Goal: Complete application form: Complete application form

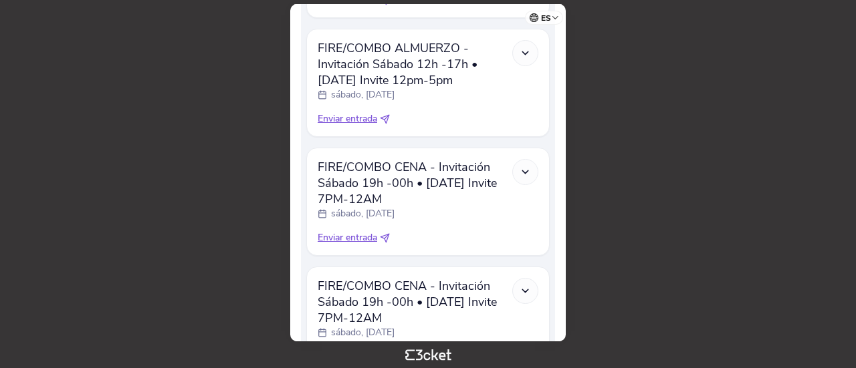
scroll to position [746, 0]
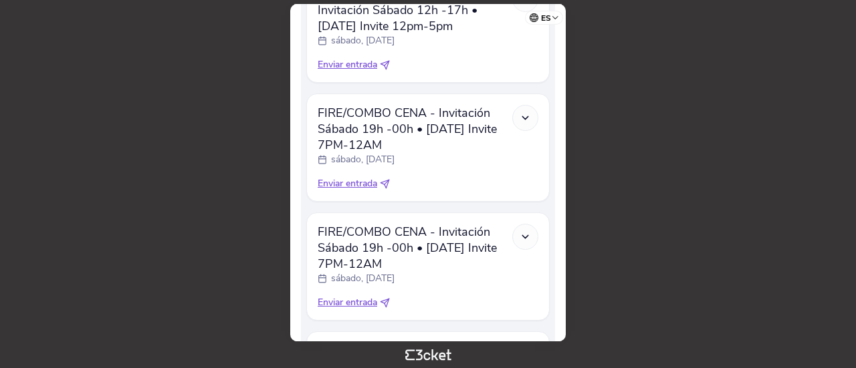
click at [354, 189] on span "Enviar entrada" at bounding box center [347, 183] width 59 height 13
select select "34"
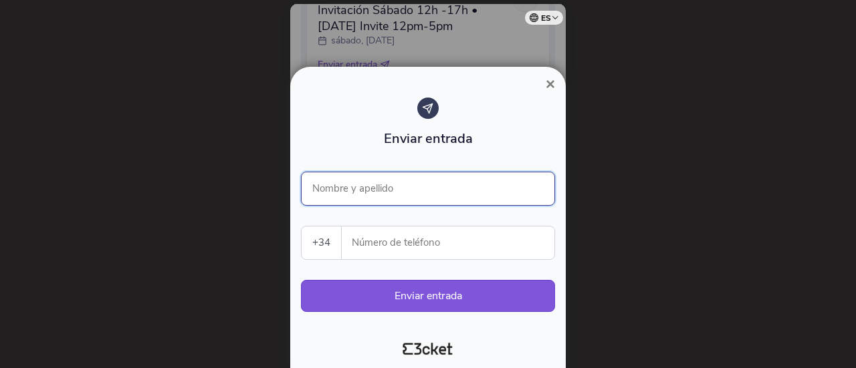
click at [361, 191] on input "Nombre y apellido" at bounding box center [428, 189] width 254 height 34
type input "Ariana Durand"
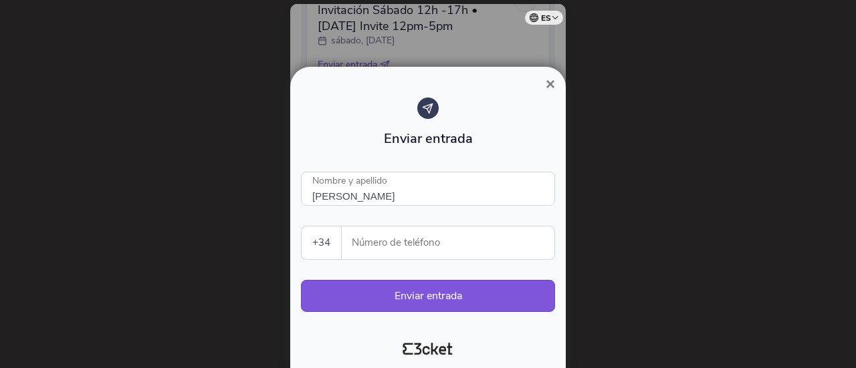
click at [406, 243] on input "Número de teléfono" at bounding box center [453, 243] width 202 height 33
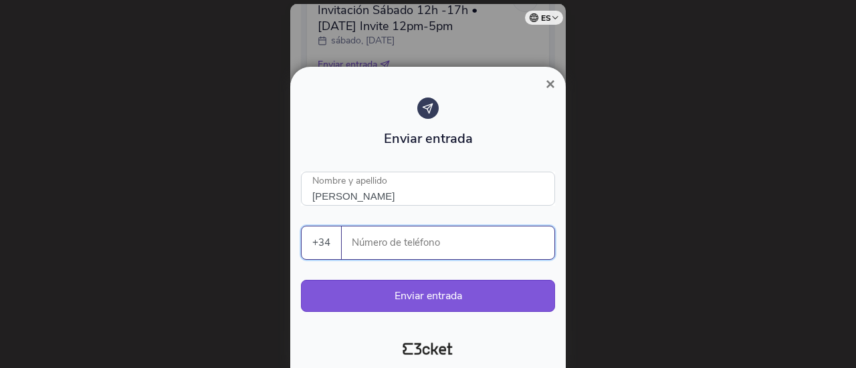
click at [409, 247] on input "Número de teléfono" at bounding box center [453, 243] width 202 height 33
paste input "607704073"
type input "607704073"
click at [418, 296] on button "Enviar entrada" at bounding box center [428, 296] width 254 height 32
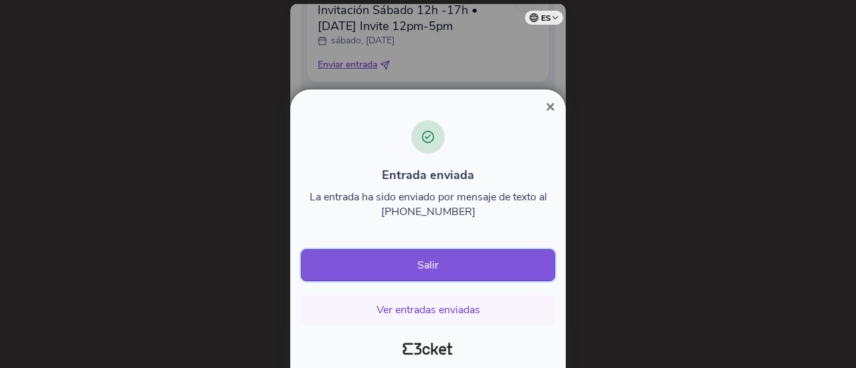
click at [432, 269] on button "Salir" at bounding box center [428, 265] width 254 height 32
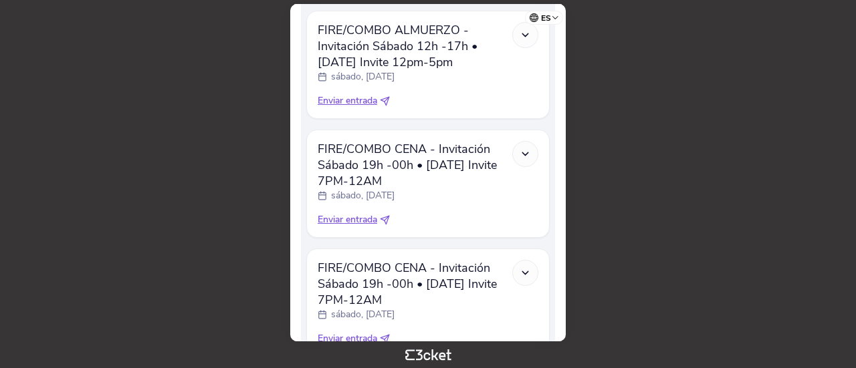
scroll to position [711, 0]
click at [356, 221] on span "Enviar entrada" at bounding box center [347, 219] width 59 height 13
select select "34"
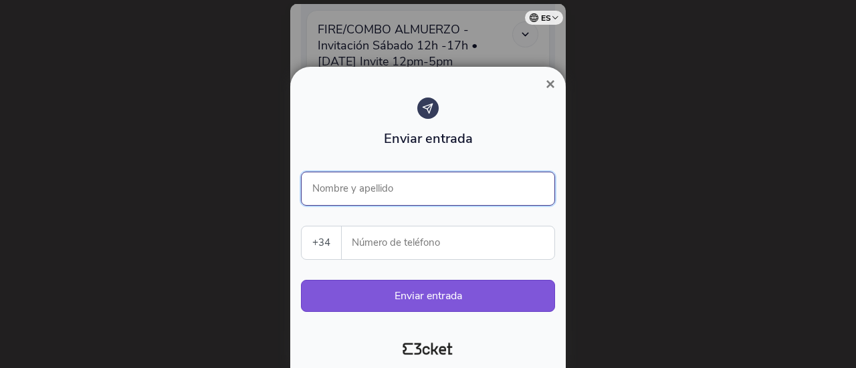
click at [368, 187] on input "Nombre y apellido" at bounding box center [428, 189] width 254 height 34
type input "[PERSON_NAME]"
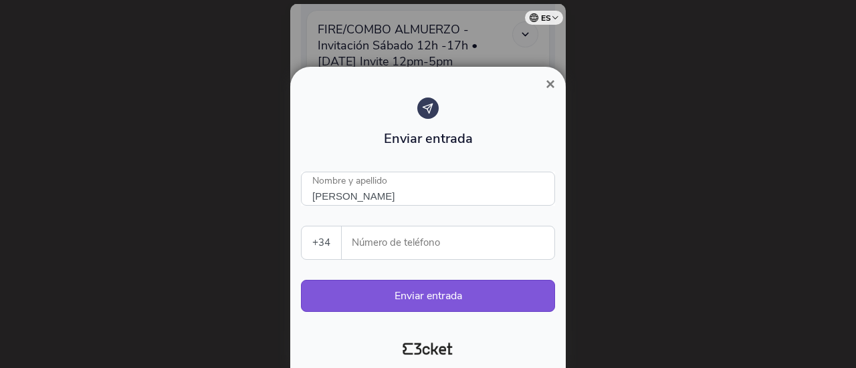
click at [392, 241] on input "Número de teléfono" at bounding box center [453, 243] width 202 height 33
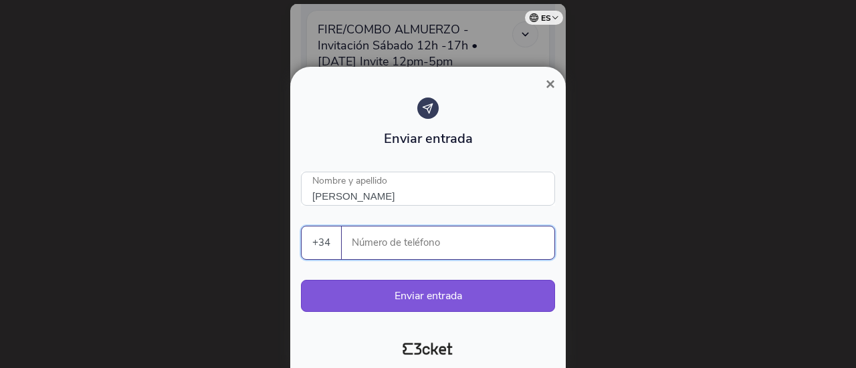
paste input "607704073"
type input "607704073"
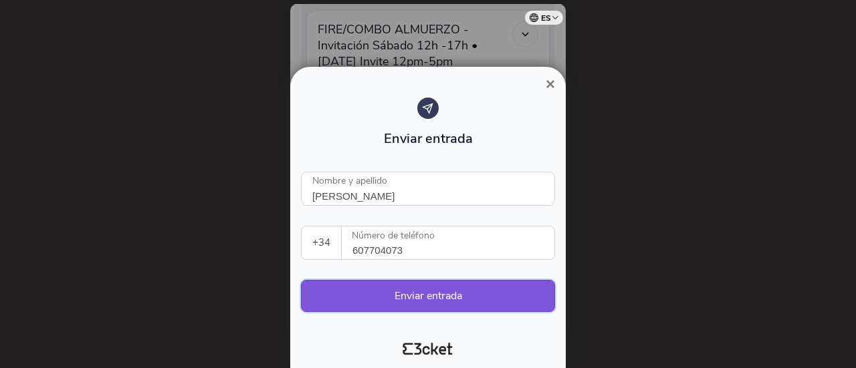
click at [436, 290] on button "Enviar entrada" at bounding box center [428, 296] width 254 height 32
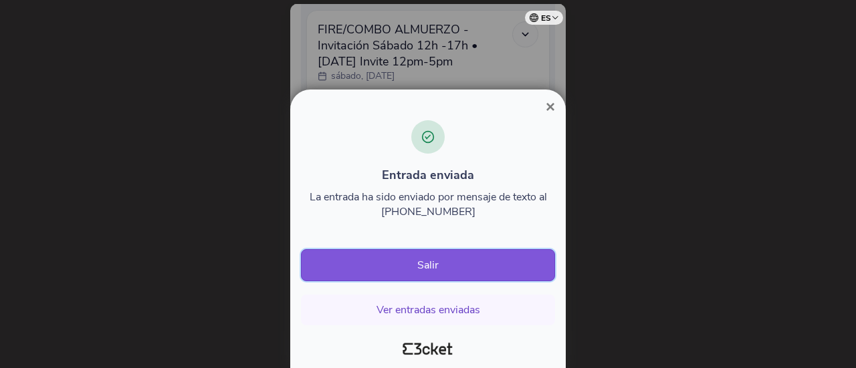
click at [453, 264] on button "Salir" at bounding box center [428, 265] width 254 height 32
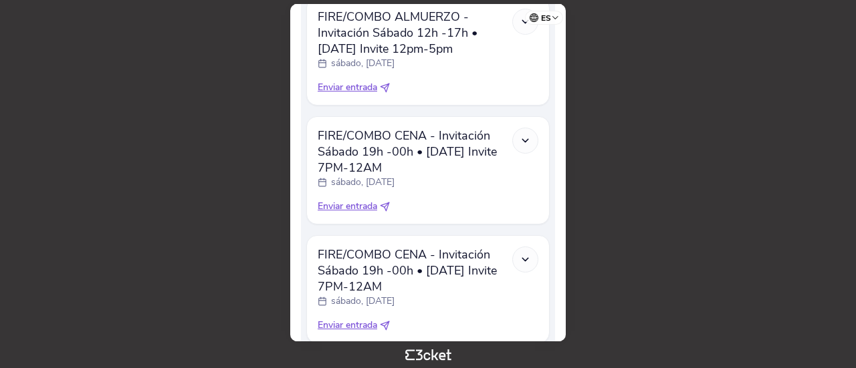
scroll to position [780, 0]
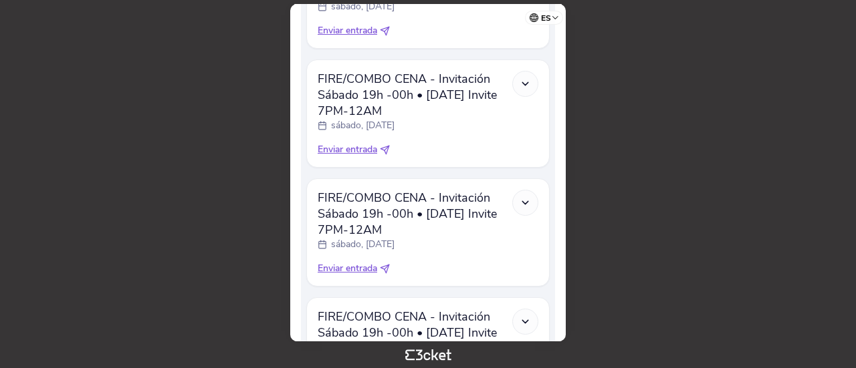
click at [360, 156] on span "Enviar entrada" at bounding box center [347, 149] width 59 height 13
select select "34"
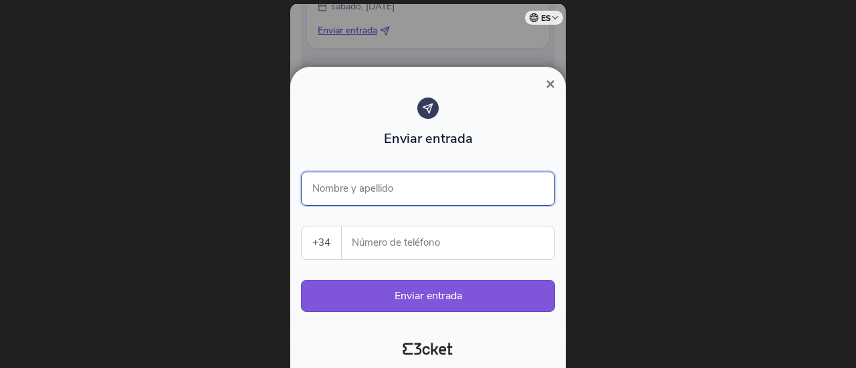
click at [379, 194] on input "Nombre y apellido" at bounding box center [428, 189] width 254 height 34
type input "Alfredo García-Moreno"
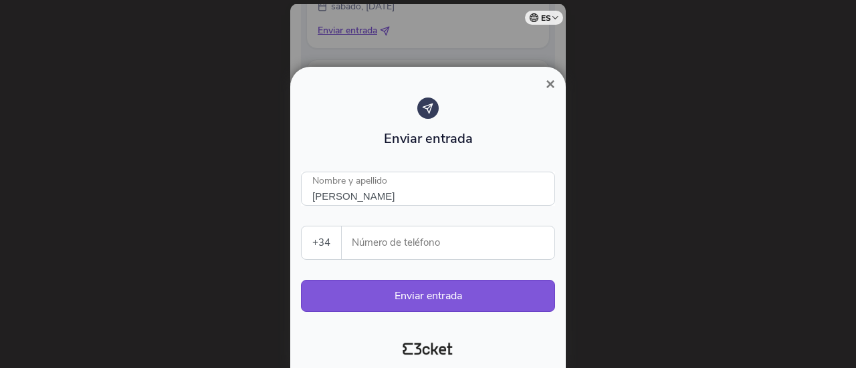
click at [394, 238] on input "Número de teléfono" at bounding box center [453, 243] width 202 height 33
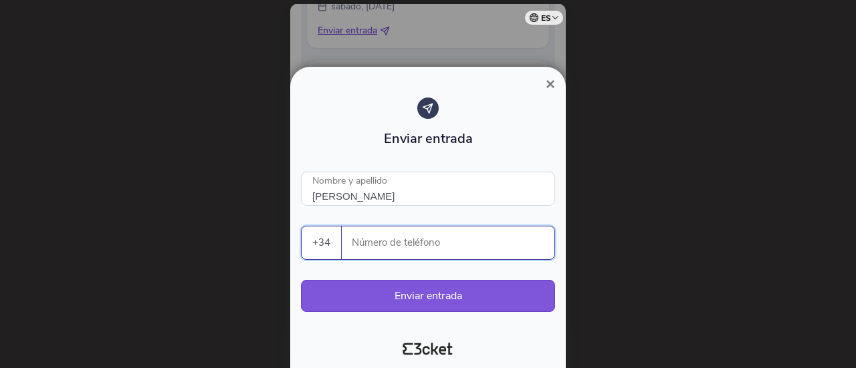
paste input "636159406"
type input "636159406"
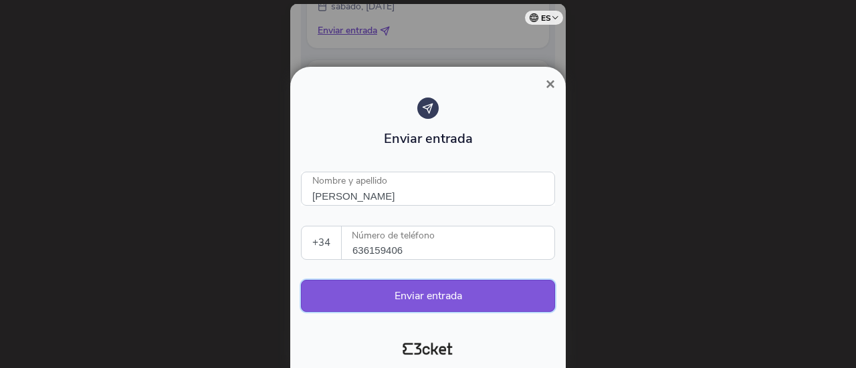
click at [408, 300] on button "Enviar entrada" at bounding box center [428, 296] width 254 height 32
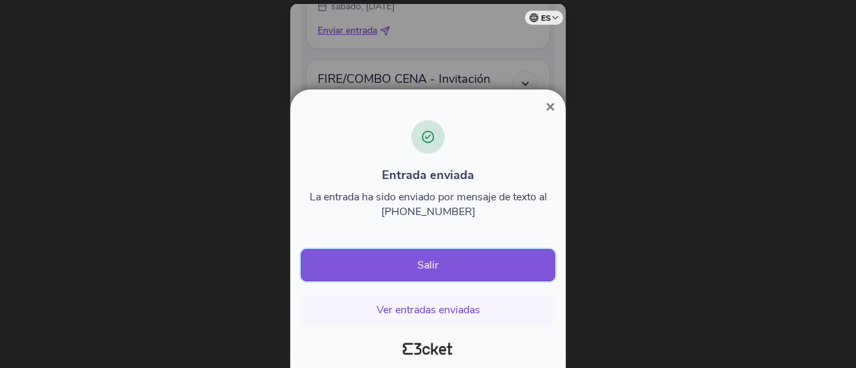
click at [417, 275] on button "Salir" at bounding box center [428, 265] width 254 height 32
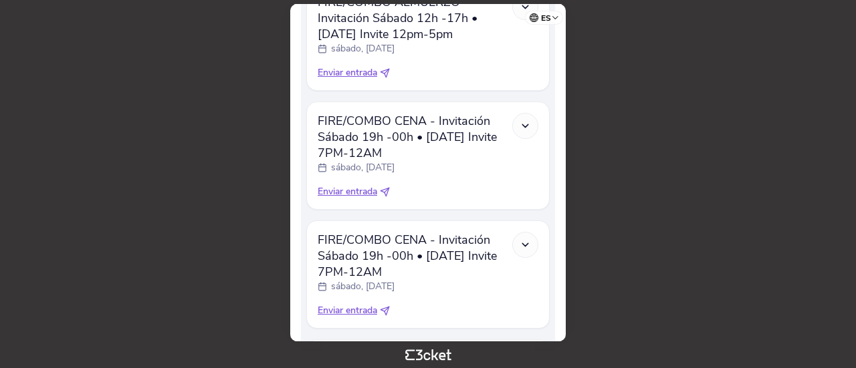
scroll to position [739, 0]
click at [356, 195] on span "Enviar entrada" at bounding box center [347, 190] width 59 height 13
select select "34"
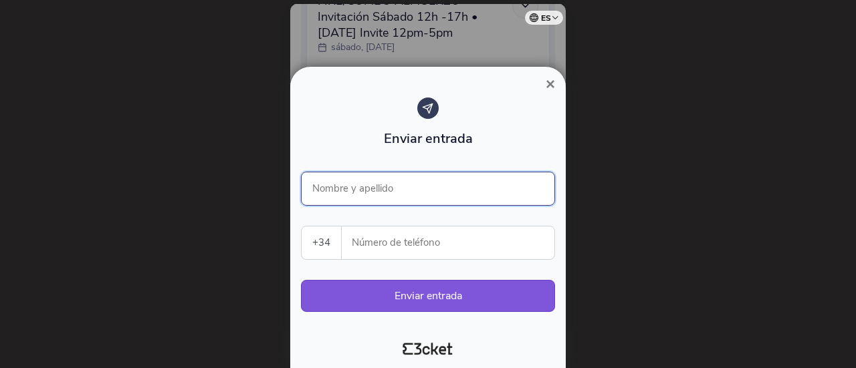
click at [381, 188] on input "Nombre y apellido" at bounding box center [428, 189] width 254 height 34
type input "Alfredo García-Moreno"
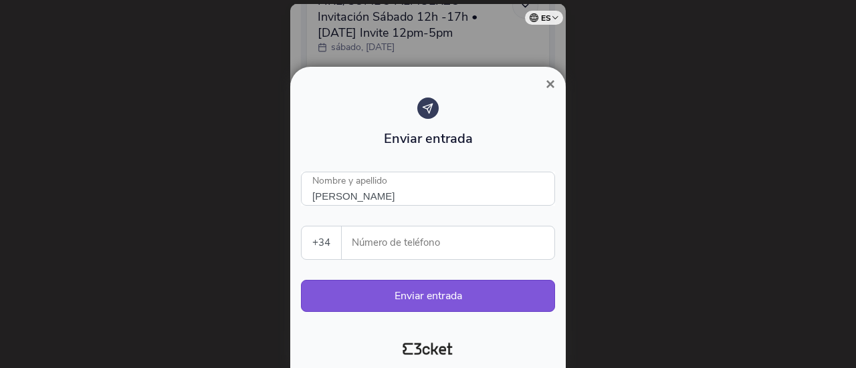
click at [371, 244] on input "Número de teléfono" at bounding box center [453, 243] width 202 height 33
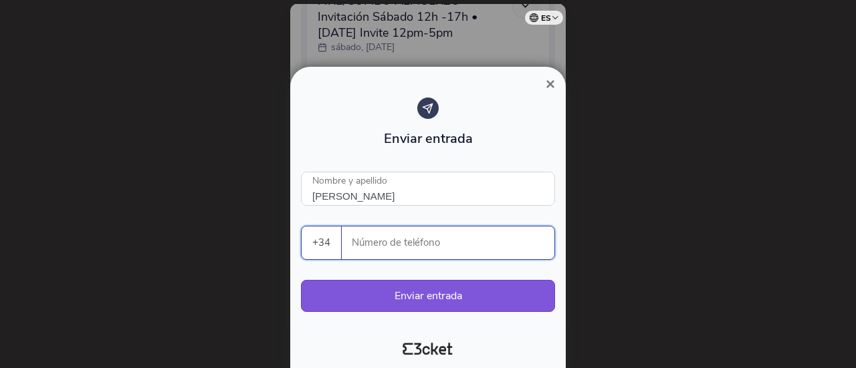
paste input "636159406"
type input "636159406"
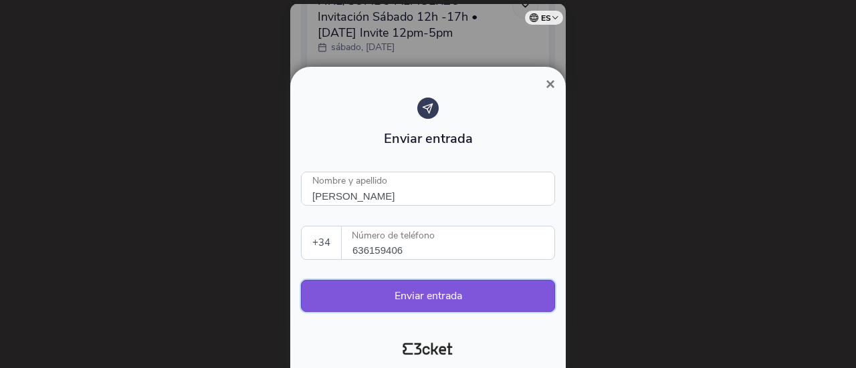
click at [409, 295] on button "Enviar entrada" at bounding box center [428, 296] width 254 height 32
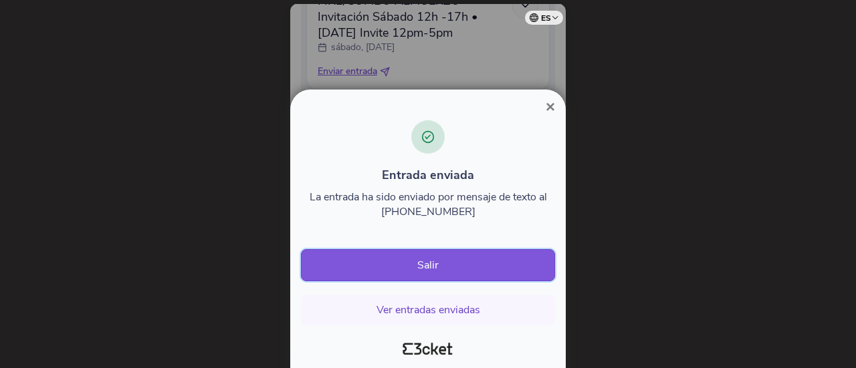
click at [441, 269] on button "Salir" at bounding box center [428, 265] width 254 height 32
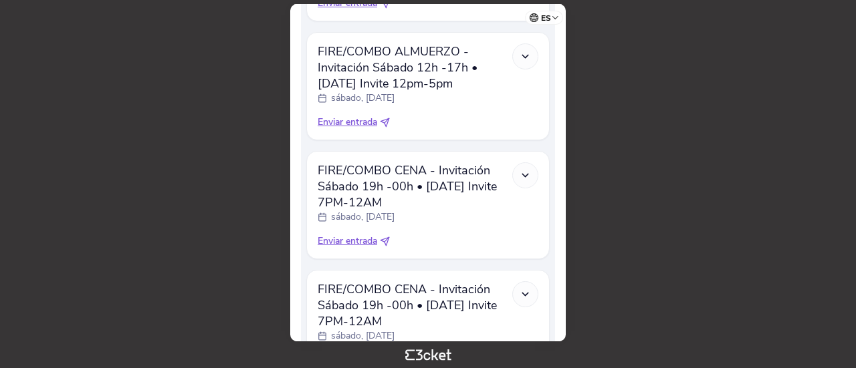
scroll to position [696, 0]
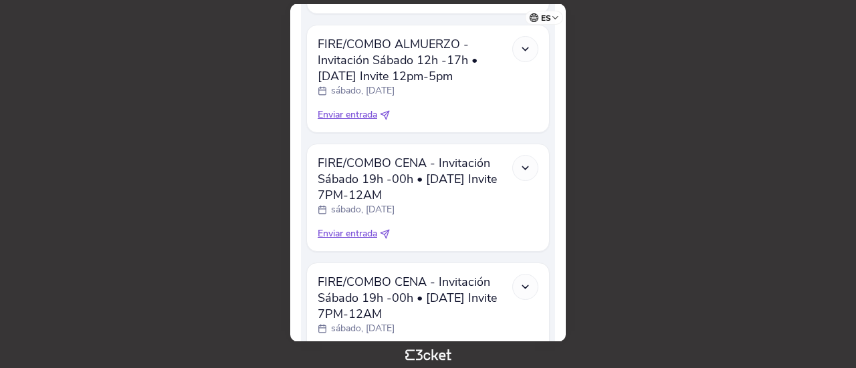
click at [370, 235] on span "Enviar entrada" at bounding box center [347, 233] width 59 height 13
select select "34"
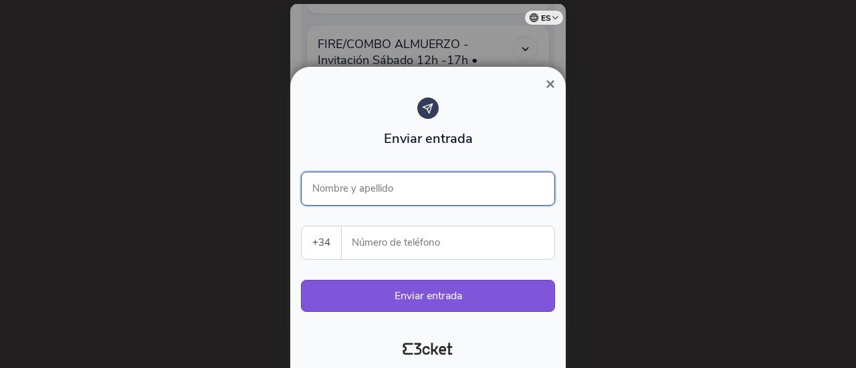
click at [374, 182] on input "Nombre y apellido" at bounding box center [428, 189] width 254 height 34
type input "Alfredo García-Moreno"
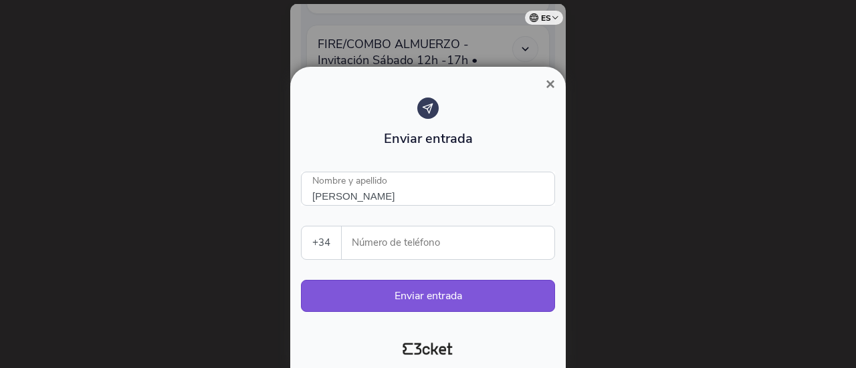
click at [368, 248] on input "Número de teléfono" at bounding box center [453, 243] width 202 height 33
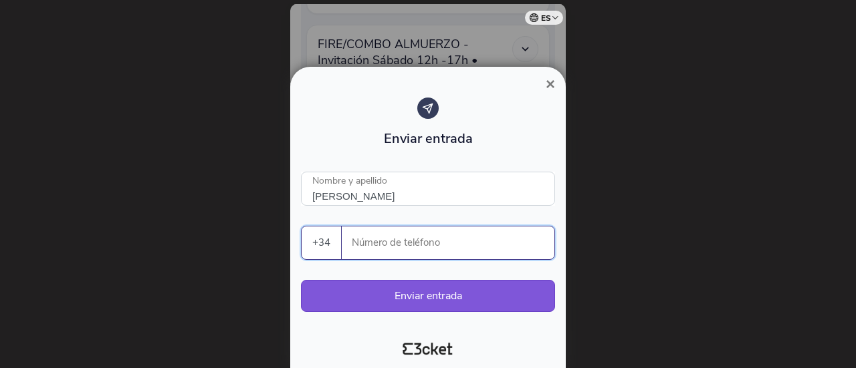
paste input "636159406"
type input "636159406"
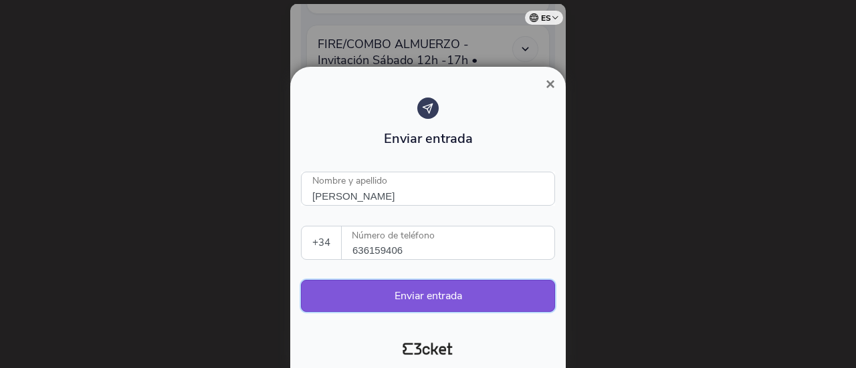
click at [411, 287] on button "Enviar entrada" at bounding box center [428, 296] width 254 height 32
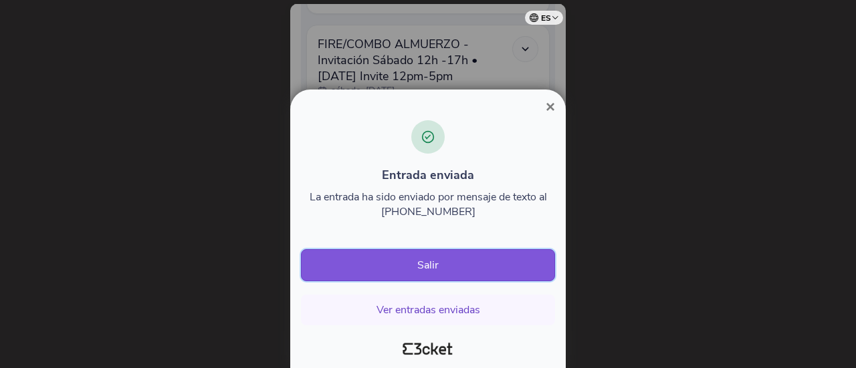
click at [394, 275] on button "Salir" at bounding box center [428, 265] width 254 height 32
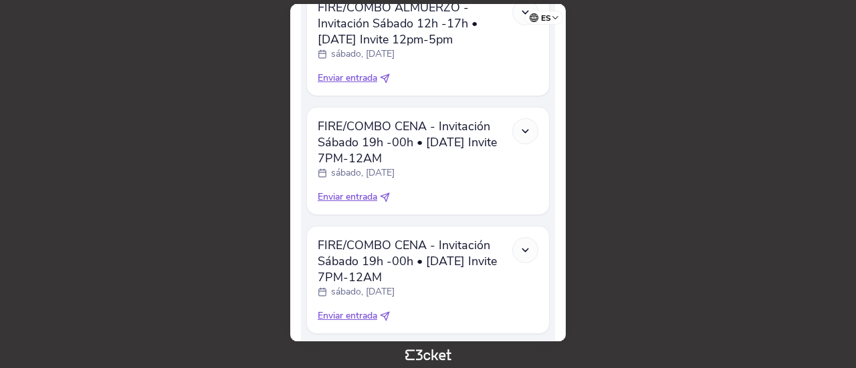
scroll to position [735, 0]
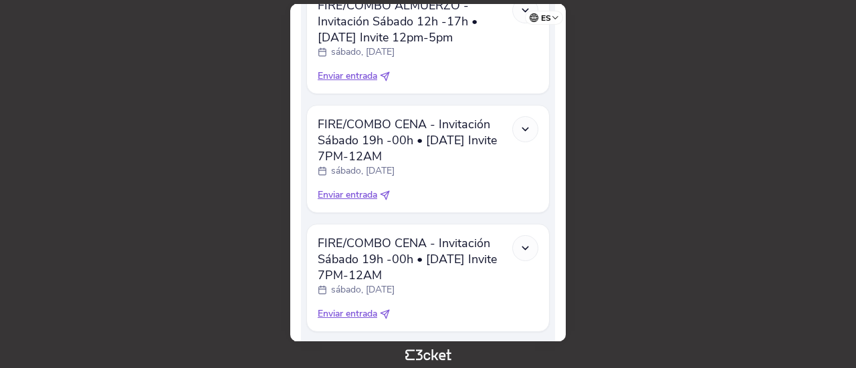
click at [356, 196] on span "Enviar entrada" at bounding box center [347, 194] width 59 height 13
select select "34"
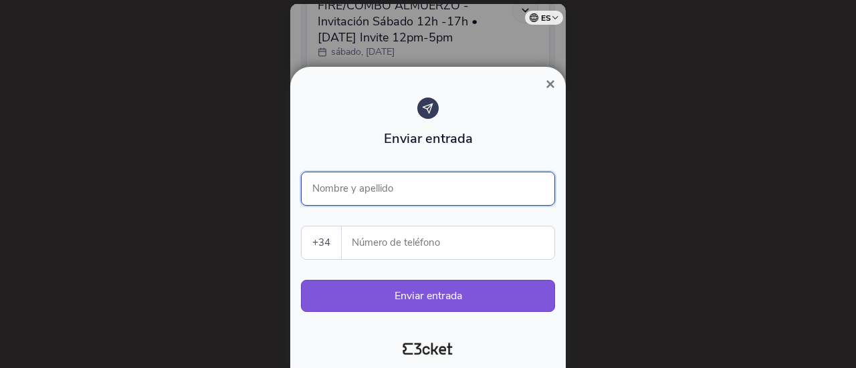
click at [368, 194] on input "Nombre y apellido" at bounding box center [428, 189] width 254 height 34
type input "Daniel Bey"
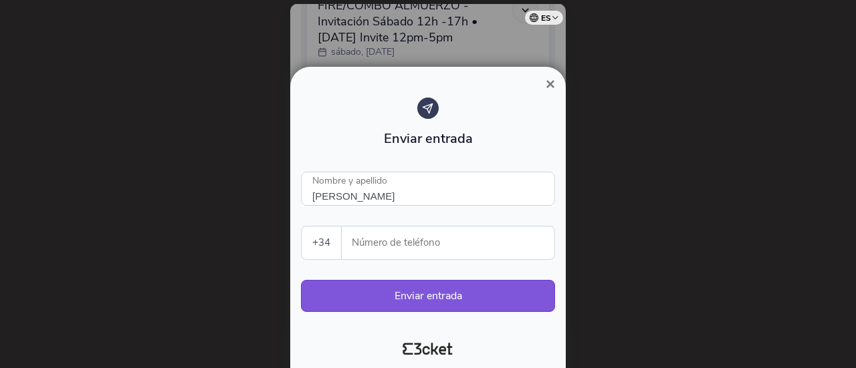
click at [384, 245] on input "Número de teléfono" at bounding box center [453, 243] width 202 height 33
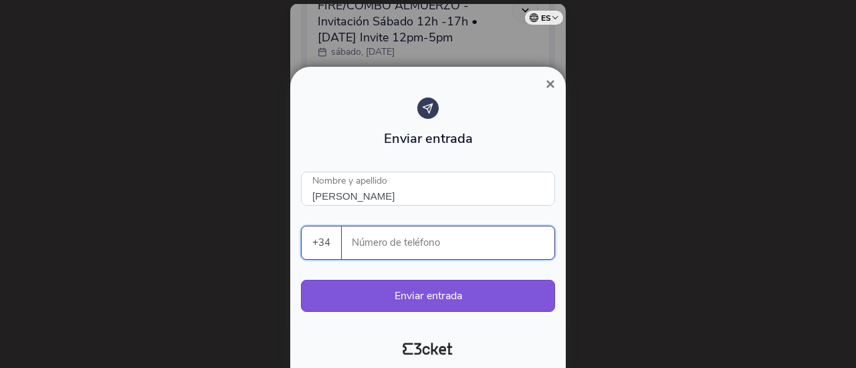
click at [368, 248] on input "Número de teléfono" at bounding box center [453, 243] width 202 height 33
paste input "606568329"
type input "606568329"
click at [430, 294] on button "Enviar entrada" at bounding box center [428, 296] width 254 height 32
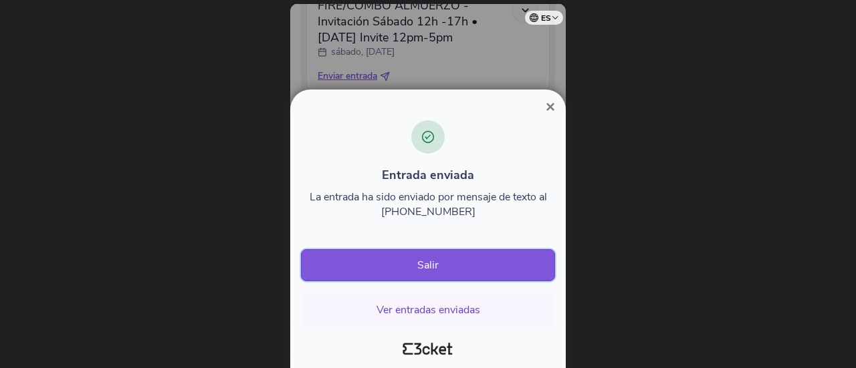
click at [430, 269] on button "Salir" at bounding box center [428, 265] width 254 height 32
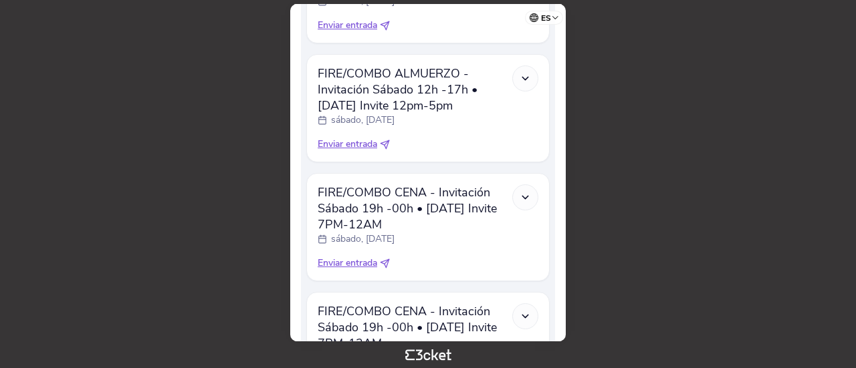
scroll to position [674, 0]
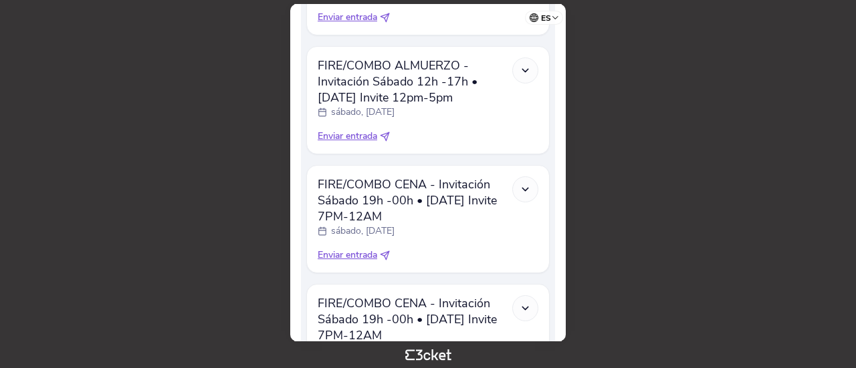
click at [356, 256] on span "Enviar entrada" at bounding box center [347, 255] width 59 height 13
select select "34"
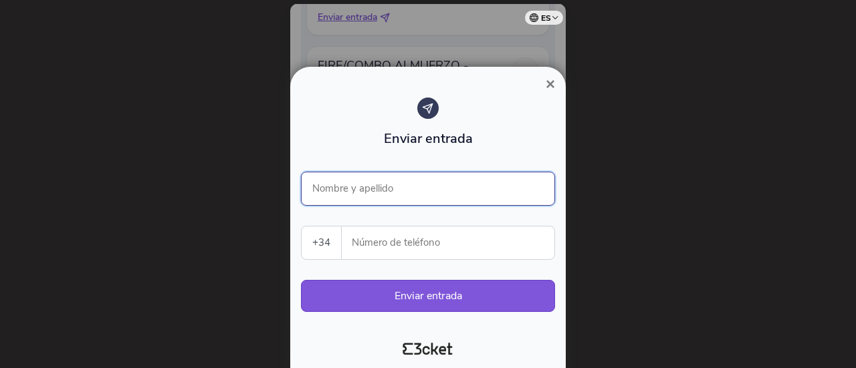
click at [368, 197] on input "Nombre y apellido" at bounding box center [428, 189] width 254 height 34
type input "Daniel Bey"
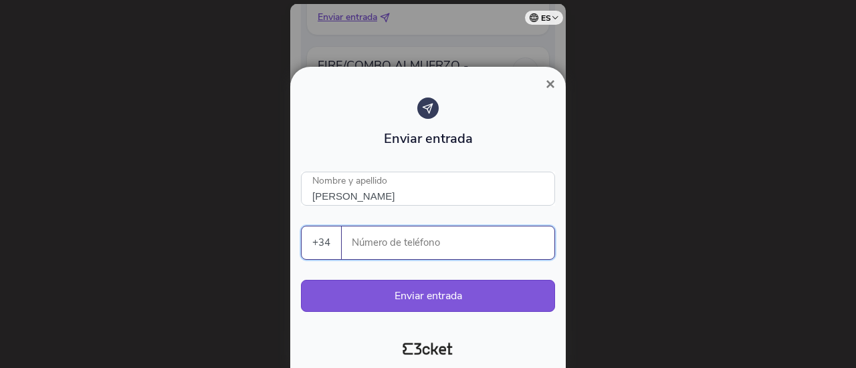
click at [384, 247] on input "Número de teléfono" at bounding box center [453, 243] width 202 height 33
paste input "606568329"
type input "606568329"
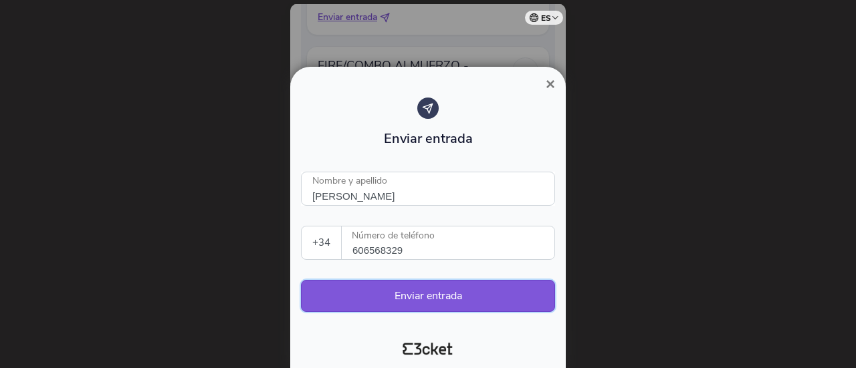
click at [420, 296] on button "Enviar entrada" at bounding box center [428, 296] width 254 height 32
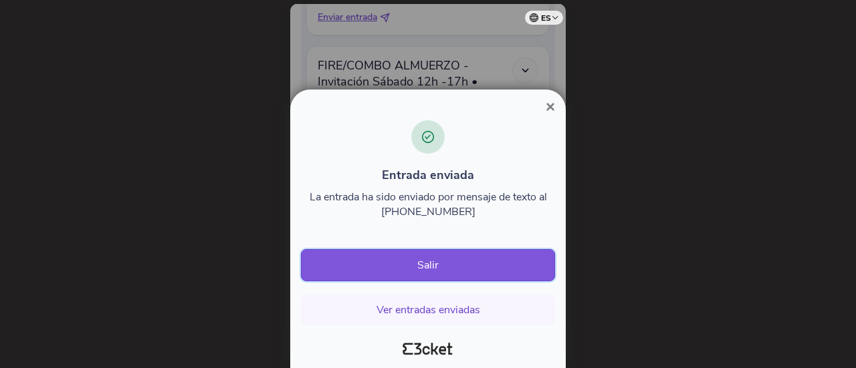
click at [453, 264] on button "Salir" at bounding box center [428, 265] width 254 height 32
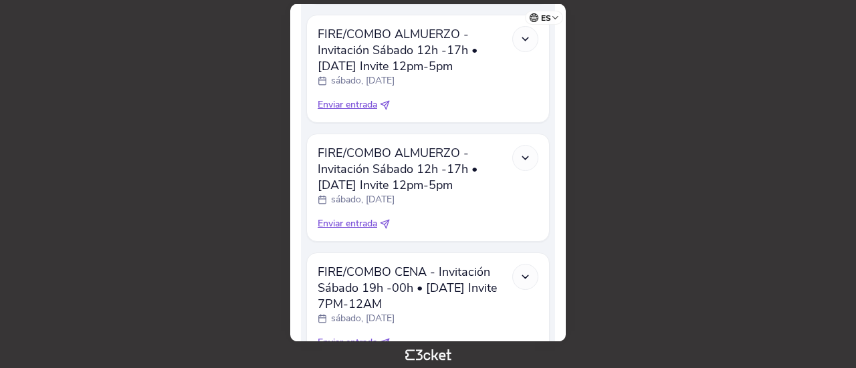
scroll to position [672, 0]
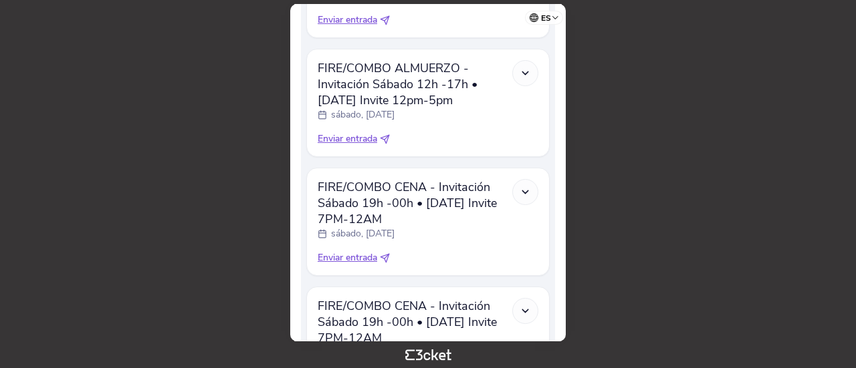
click at [349, 262] on span "Enviar entrada" at bounding box center [347, 257] width 59 height 13
select select "34"
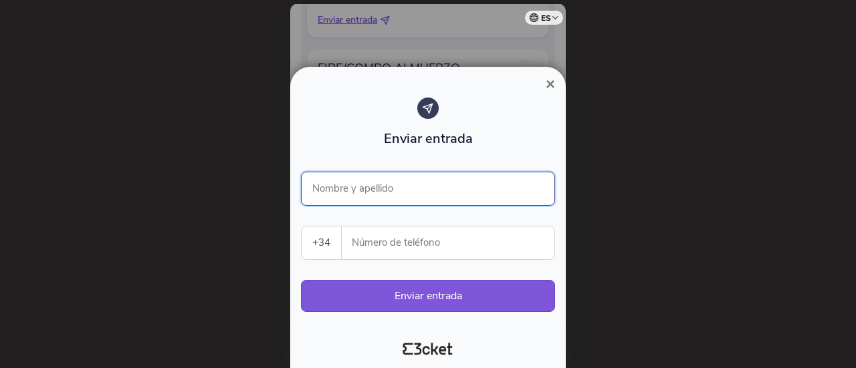
click at [353, 199] on input "Nombre y apellido" at bounding box center [428, 189] width 254 height 34
type input "[PERSON_NAME]"
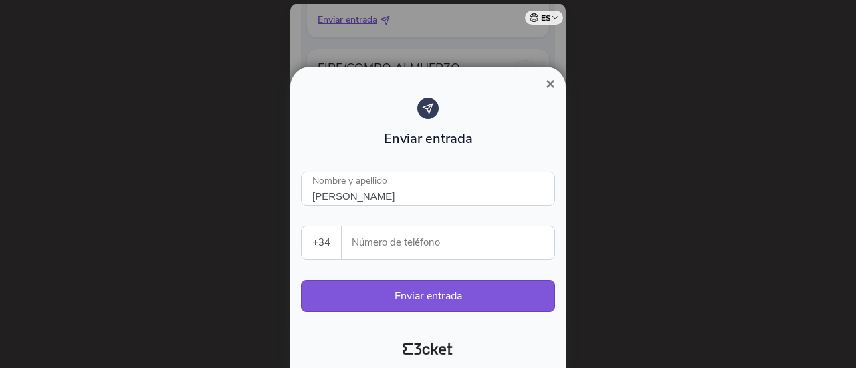
click at [381, 235] on input "Número de teléfono" at bounding box center [453, 243] width 202 height 33
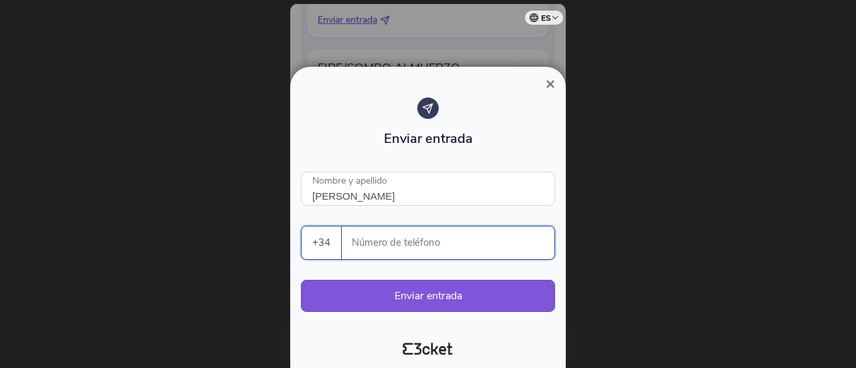
click at [388, 249] on input "Número de teléfono" at bounding box center [453, 243] width 202 height 33
paste input "689411249"
type input "689411249"
click at [442, 291] on button "Enviar entrada" at bounding box center [428, 296] width 254 height 32
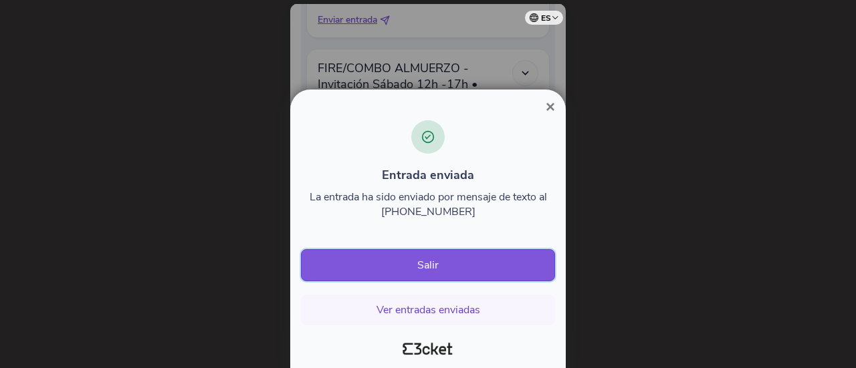
click at [434, 269] on button "Salir" at bounding box center [428, 265] width 254 height 32
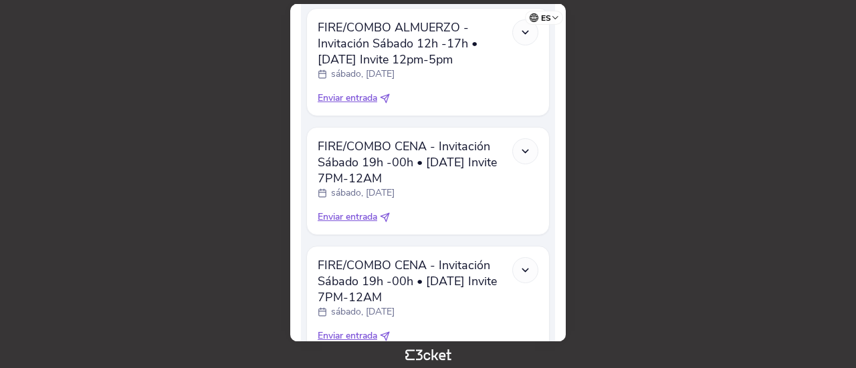
scroll to position [703, 0]
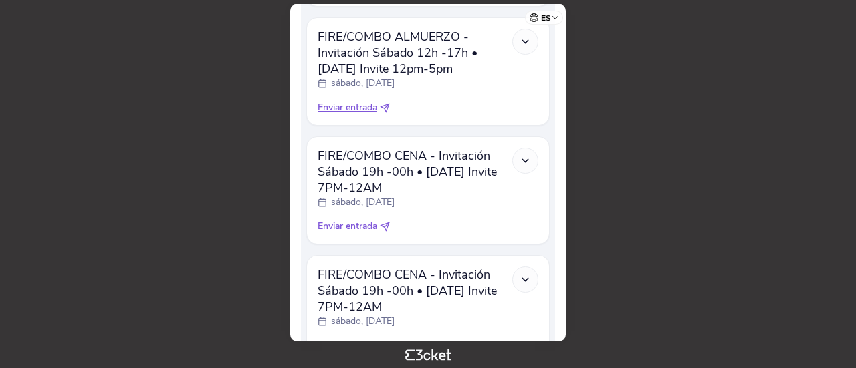
click at [355, 229] on span "Enviar entrada" at bounding box center [347, 226] width 59 height 13
select select "34"
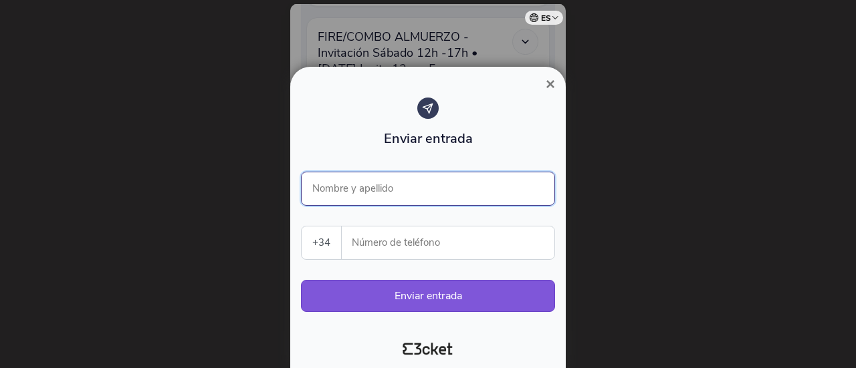
click at [362, 201] on input "Nombre y apellido" at bounding box center [428, 189] width 254 height 34
type input "[PERSON_NAME]"
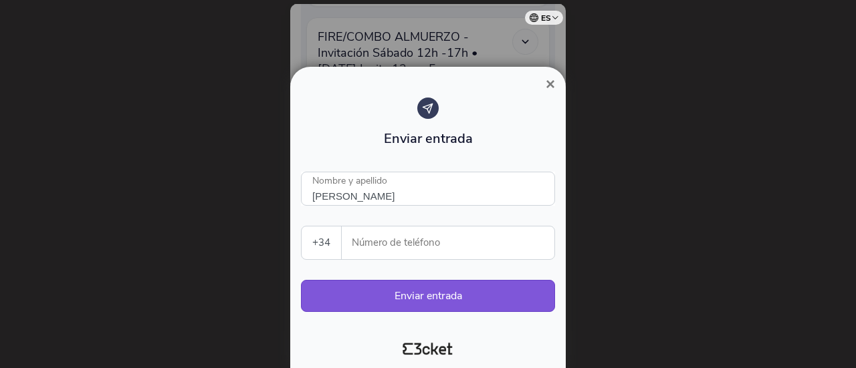
click at [392, 243] on input "Número de teléfono" at bounding box center [453, 243] width 202 height 33
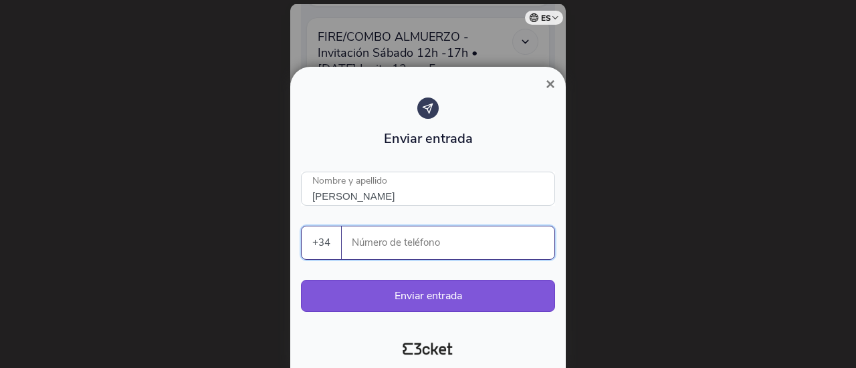
paste input "689411249"
type input "689411249"
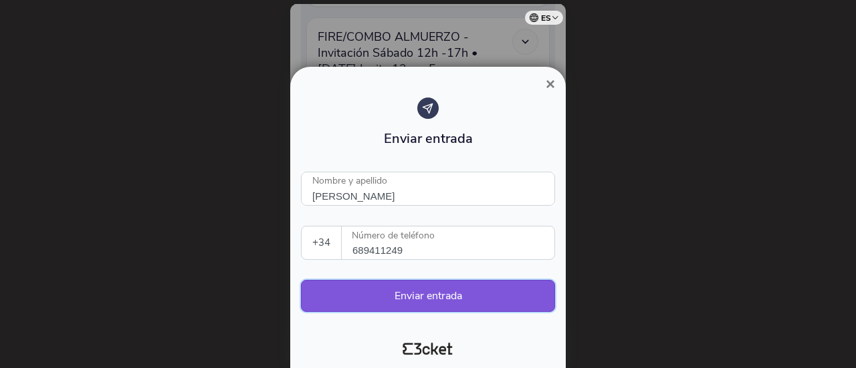
click at [423, 288] on button "Enviar entrada" at bounding box center [428, 296] width 254 height 32
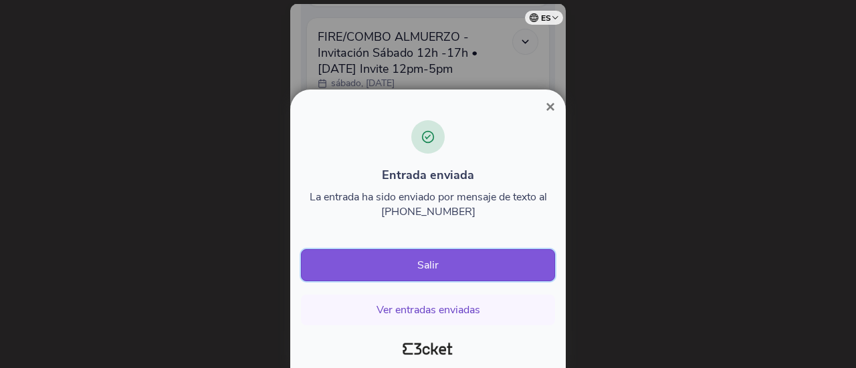
click at [444, 271] on button "Salir" at bounding box center [428, 265] width 254 height 32
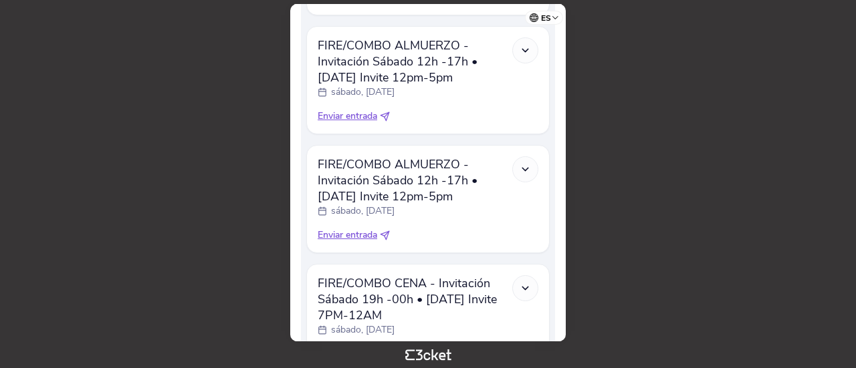
scroll to position [696, 0]
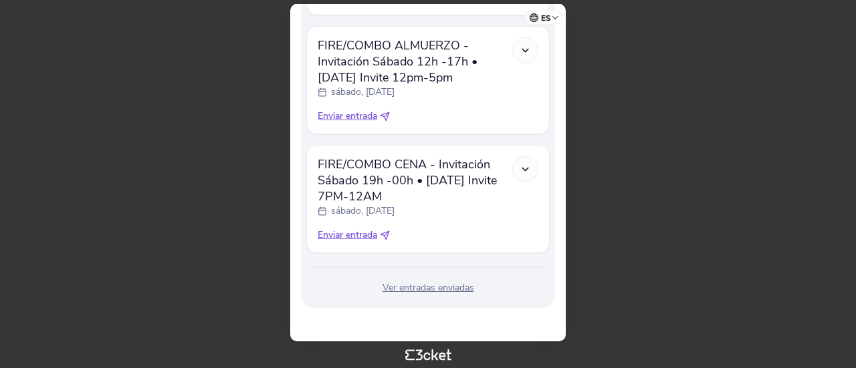
click at [355, 237] on span "Enviar entrada" at bounding box center [347, 235] width 59 height 13
select select "34"
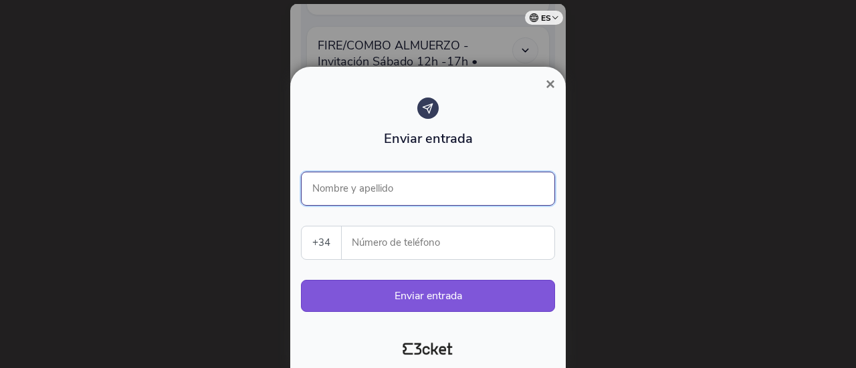
click at [375, 197] on input "Nombre y apellido" at bounding box center [428, 189] width 254 height 34
type input "[PERSON_NAME]"
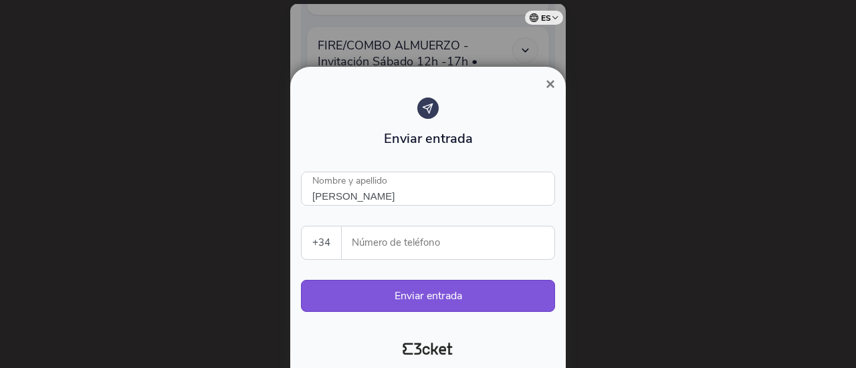
click at [385, 239] on input "Número de teléfono" at bounding box center [453, 243] width 202 height 33
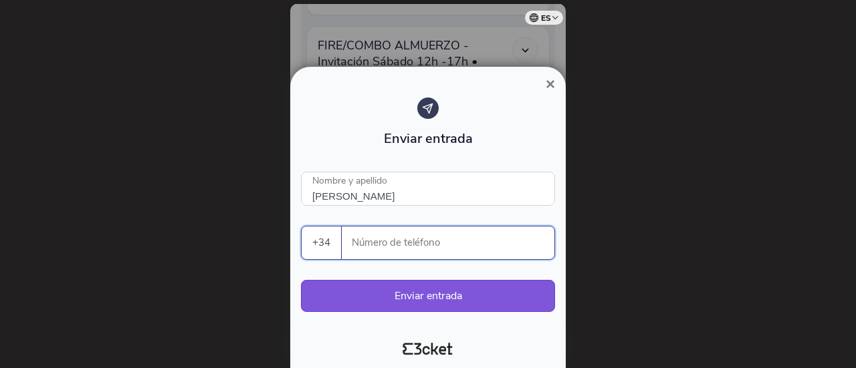
paste input "632699804"
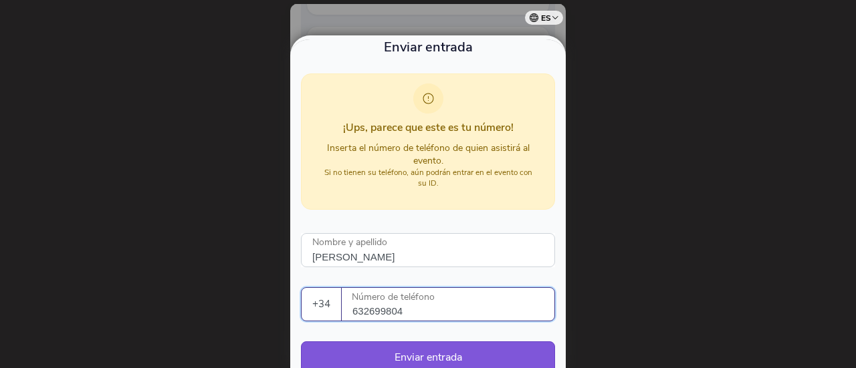
scroll to position [118, 0]
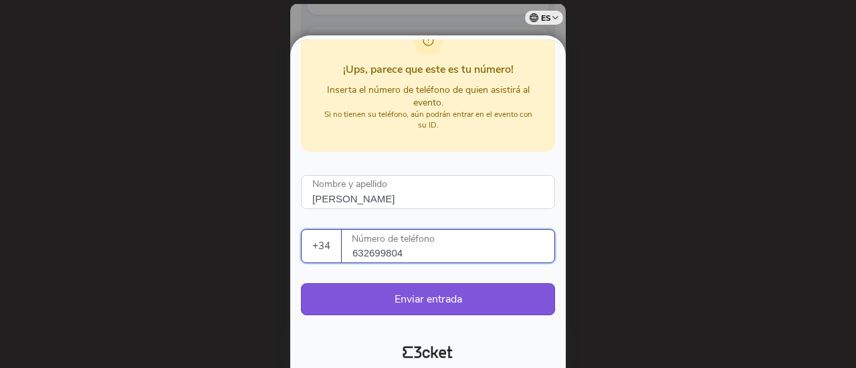
drag, startPoint x: 412, startPoint y: 252, endPoint x: 340, endPoint y: 254, distance: 72.2
click at [340, 254] on div "+34 Portugal (+351) Spain (+34) Belgium (+32) France (+33) United Kingdom (+44)…" at bounding box center [428, 246] width 254 height 34
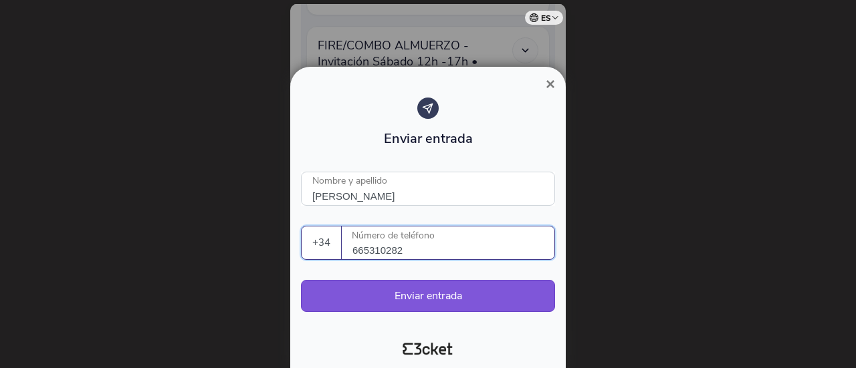
drag, startPoint x: 413, startPoint y: 255, endPoint x: 342, endPoint y: 247, distance: 71.2
click at [342, 247] on div "665310282 Número de teléfono" at bounding box center [448, 243] width 213 height 33
type input "665310282"
click at [397, 287] on button "Enviar entrada" at bounding box center [428, 296] width 254 height 32
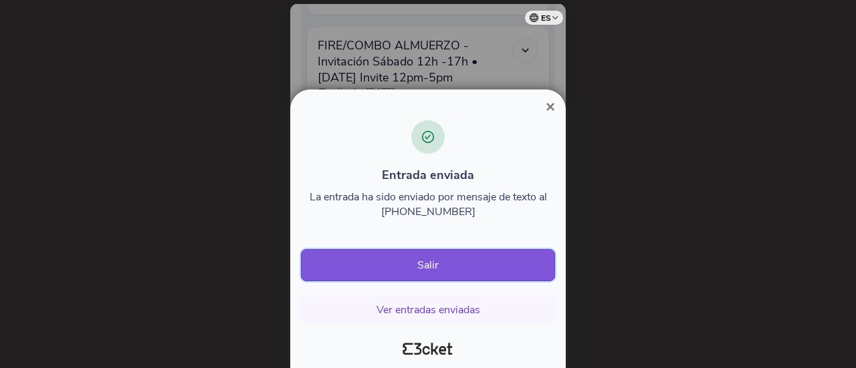
click at [399, 256] on button "Salir" at bounding box center [428, 265] width 254 height 32
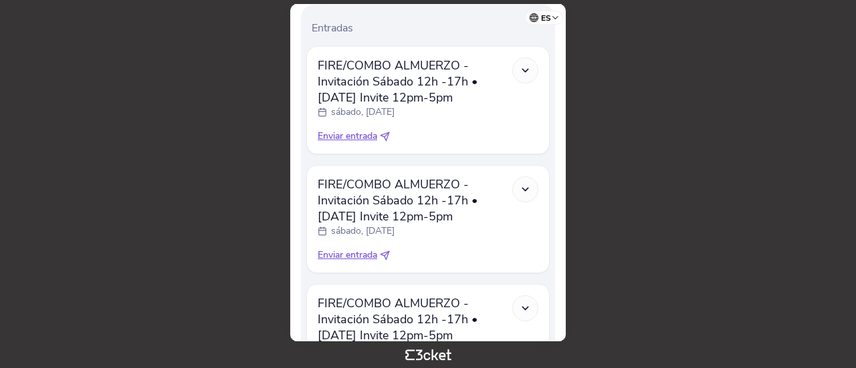
scroll to position [423, 0]
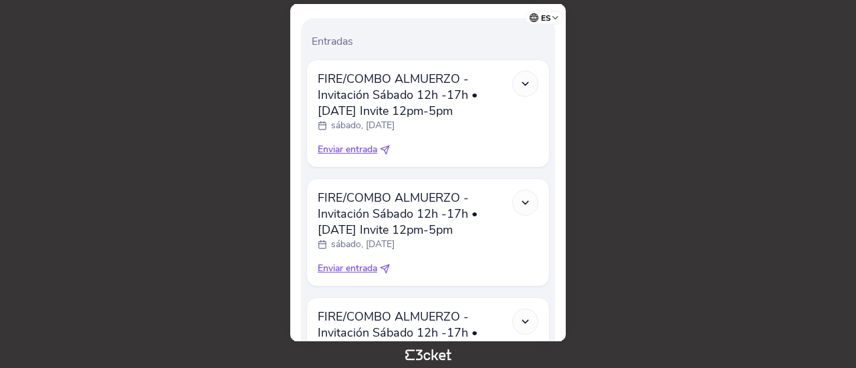
click at [352, 152] on span "Enviar entrada" at bounding box center [347, 149] width 59 height 13
select select "34"
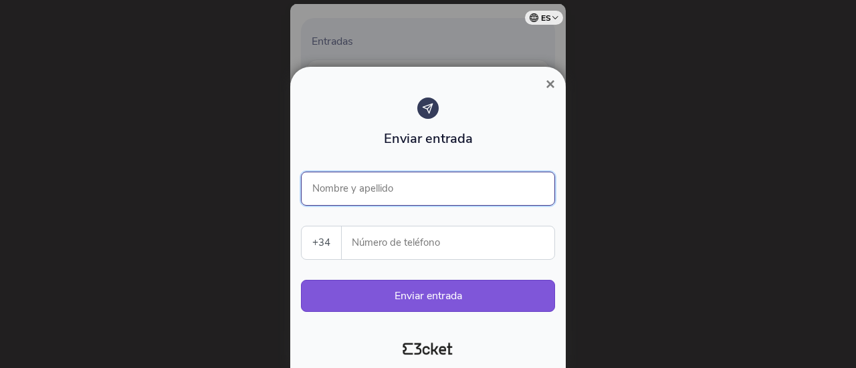
click at [357, 195] on input "Nombre y apellido" at bounding box center [428, 189] width 254 height 34
type input "[PERSON_NAME] por [GEOGRAPHIC_DATA]"
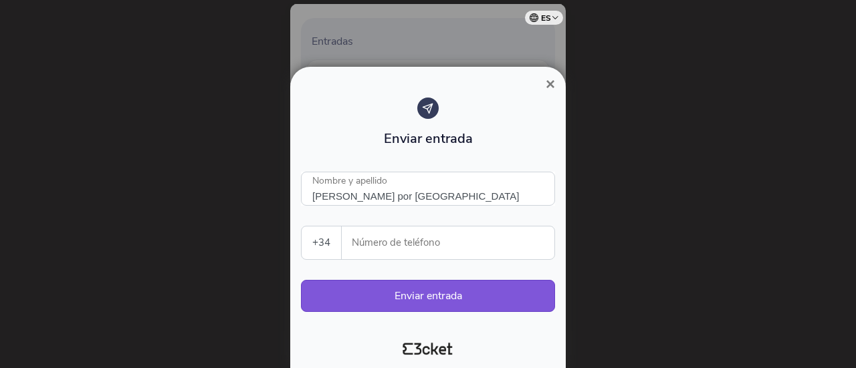
click at [384, 243] on input "Número de teléfono" at bounding box center [453, 243] width 202 height 33
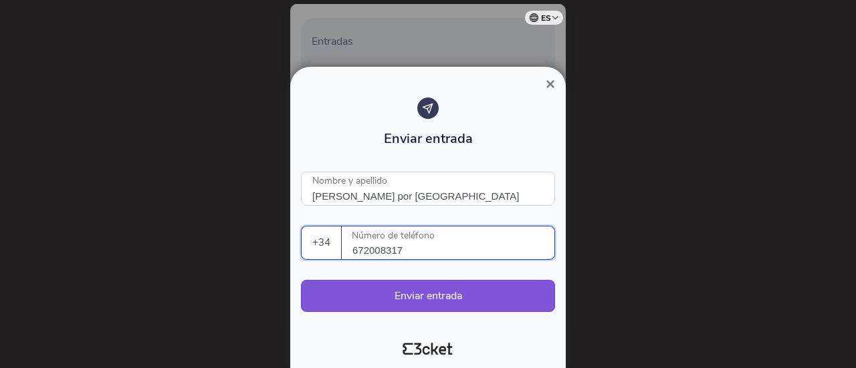
drag, startPoint x: 422, startPoint y: 251, endPoint x: 332, endPoint y: 253, distance: 90.3
click at [332, 253] on div "+34 [GEOGRAPHIC_DATA] (+351) [GEOGRAPHIC_DATA] (+34) [GEOGRAPHIC_DATA] (+32) [G…" at bounding box center [428, 243] width 254 height 34
type input "672008317"
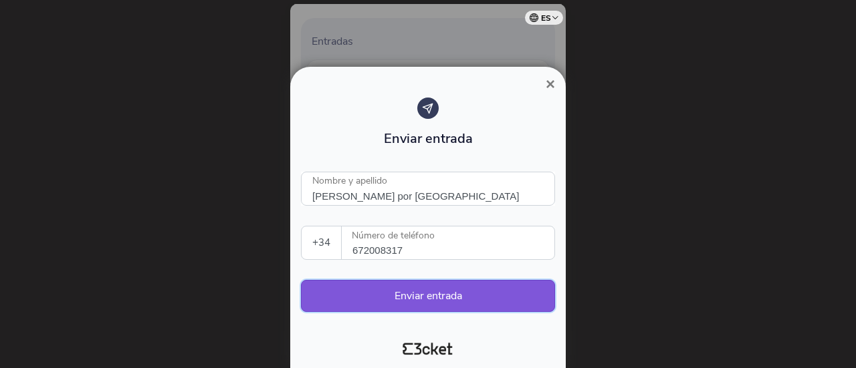
click at [425, 290] on button "Enviar entrada" at bounding box center [428, 296] width 254 height 32
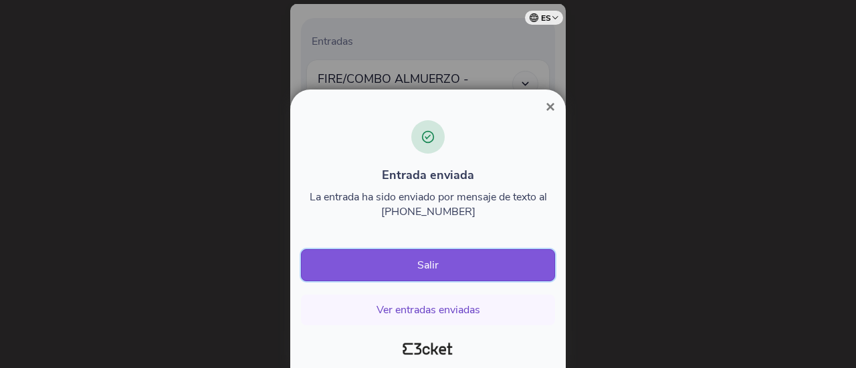
click at [445, 269] on button "Salir" at bounding box center [428, 265] width 254 height 32
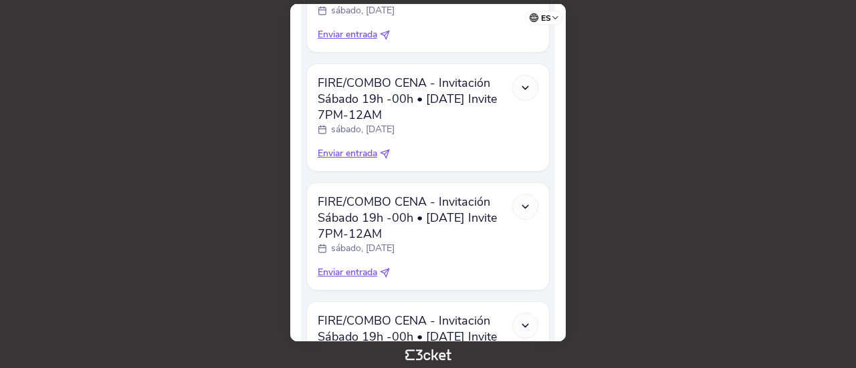
scroll to position [777, 0]
click at [365, 156] on span "Enviar entrada" at bounding box center [347, 152] width 59 height 13
select select "34"
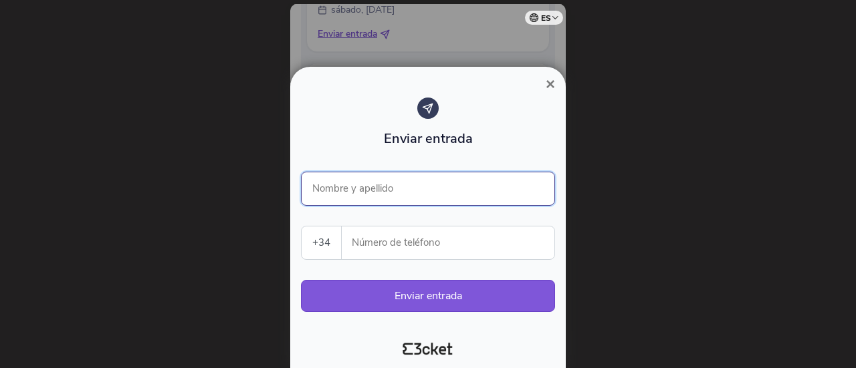
click at [398, 195] on input "Nombre y apellido" at bounding box center [428, 189] width 254 height 34
type input "Michelle Vega"
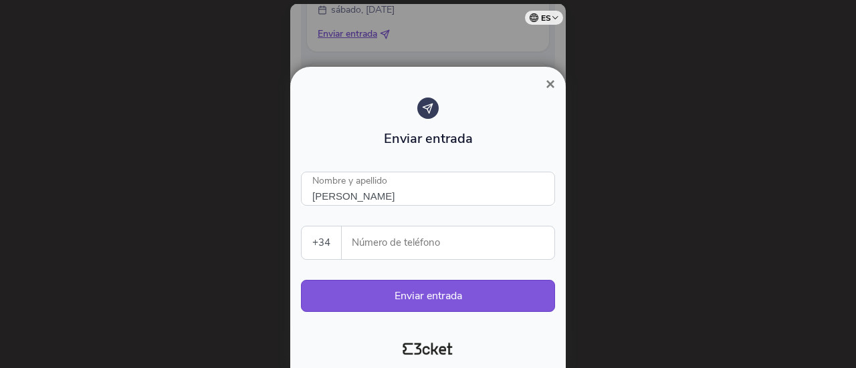
click at [375, 242] on input "Número de teléfono" at bounding box center [453, 243] width 202 height 33
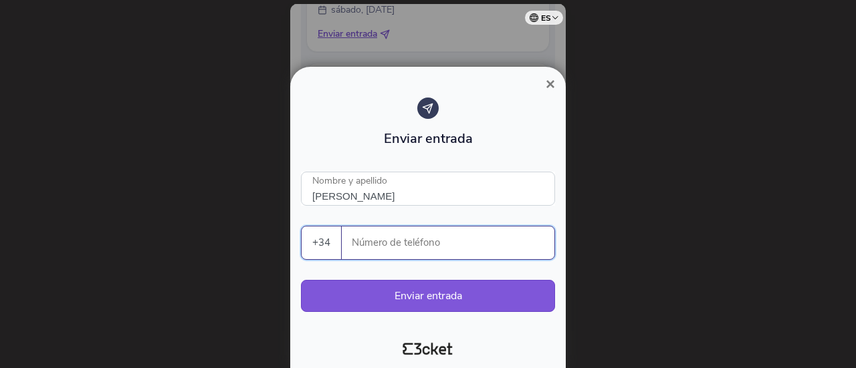
paste input "3"
type input "3"
paste input "3"
type input "3"
click at [386, 240] on input "Número de teléfono" at bounding box center [453, 243] width 202 height 33
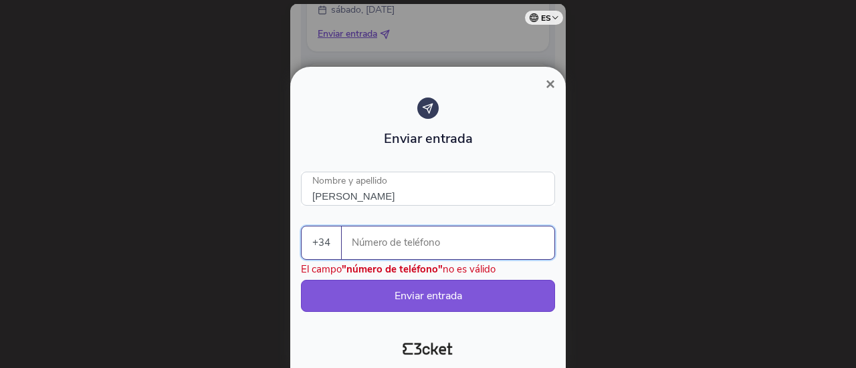
paste input "665310282"
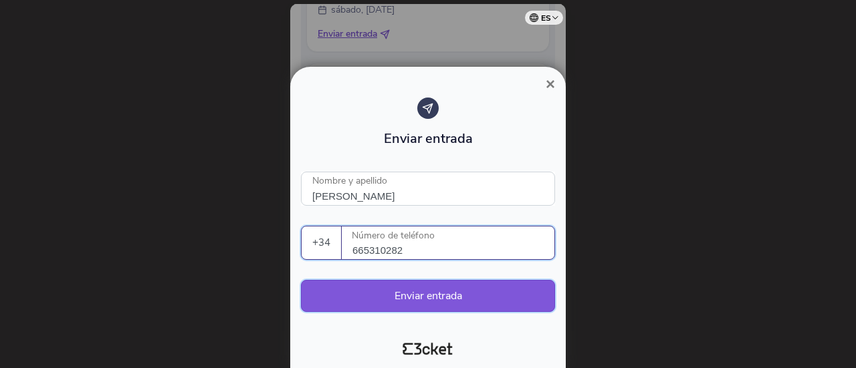
type input "665310282"
click at [442, 291] on button "Enviar entrada" at bounding box center [428, 296] width 254 height 32
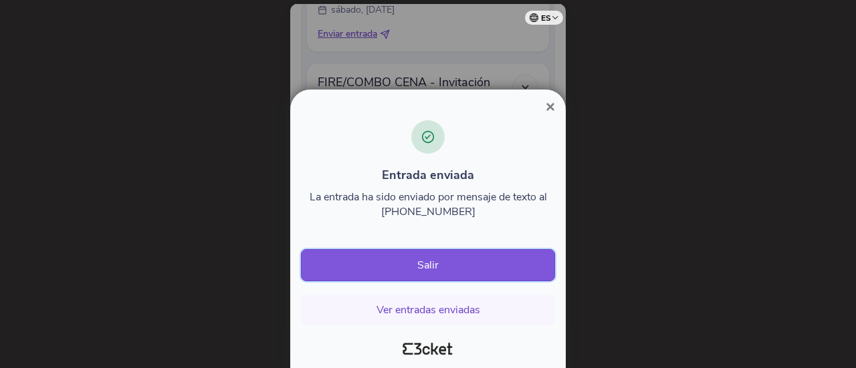
click at [453, 268] on button "Salir" at bounding box center [428, 265] width 254 height 32
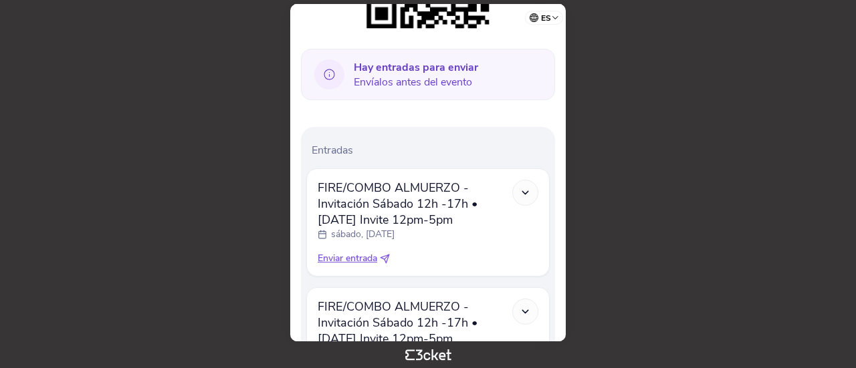
scroll to position [373, 0]
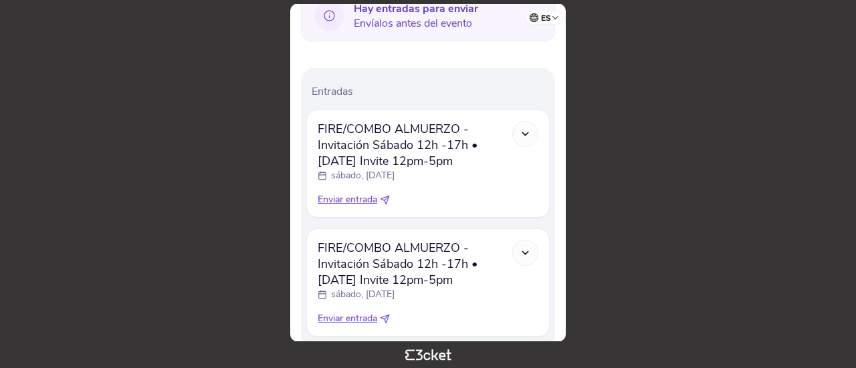
click at [349, 201] on span "Enviar entrada" at bounding box center [347, 199] width 59 height 13
select select "34"
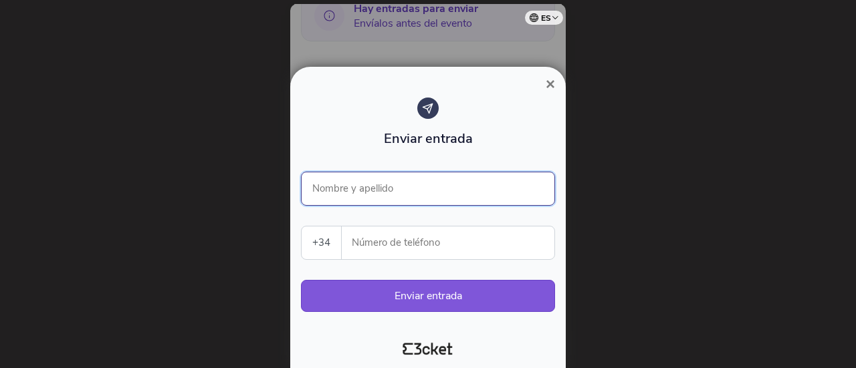
click at [376, 186] on input "Nombre y apellido" at bounding box center [428, 189] width 254 height 34
type input "Laura De ruta por Madrid"
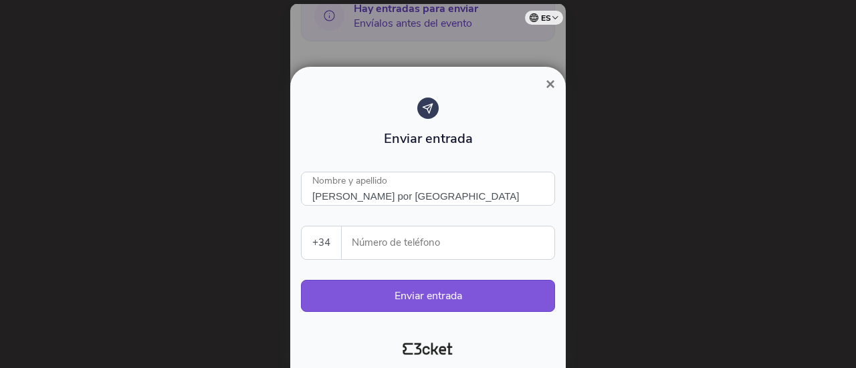
click at [366, 243] on input "Número de teléfono" at bounding box center [453, 243] width 202 height 33
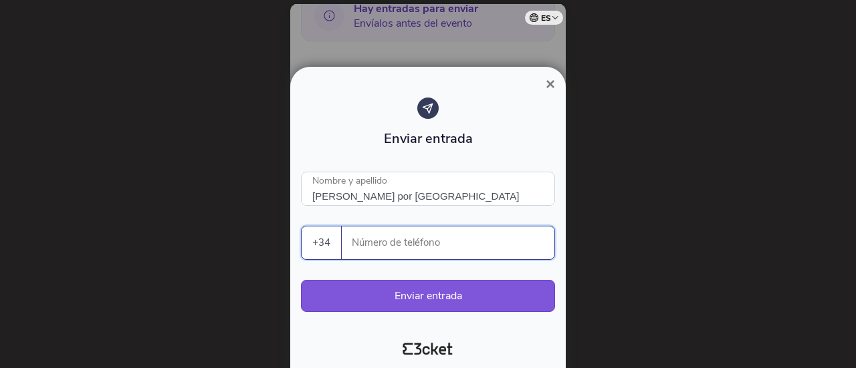
paste input "672008317"
type input "672008317"
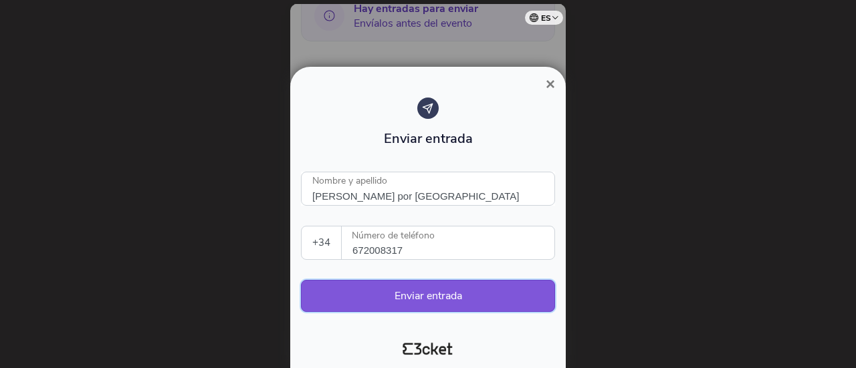
click at [400, 293] on button "Enviar entrada" at bounding box center [428, 296] width 254 height 32
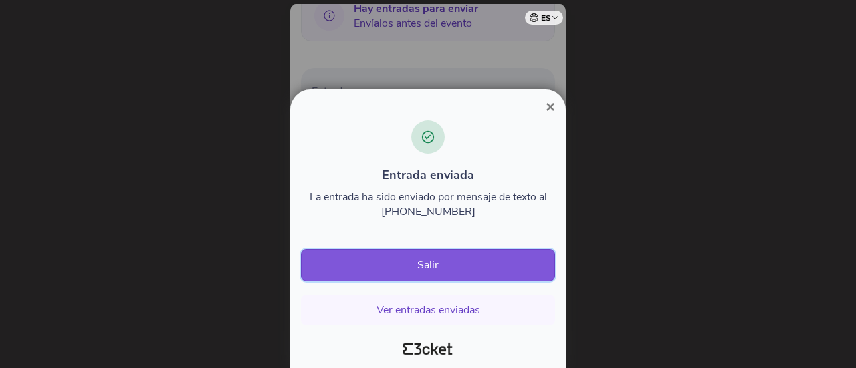
click at [436, 269] on button "Salir" at bounding box center [428, 265] width 254 height 32
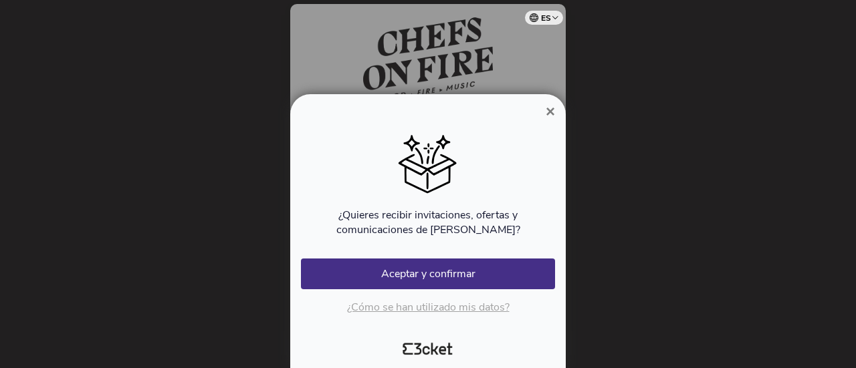
click at [549, 116] on span "×" at bounding box center [549, 111] width 9 height 18
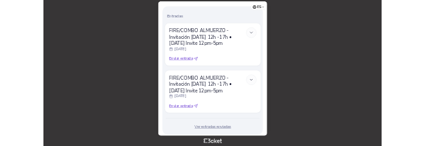
scroll to position [456, 0]
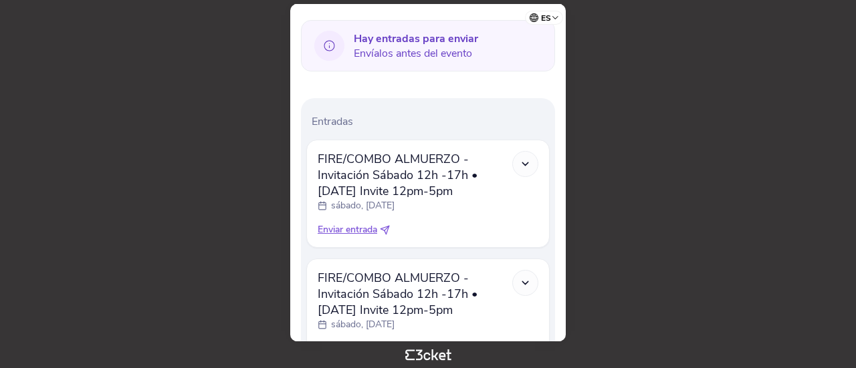
scroll to position [344, 0]
click at [351, 230] on span "Enviar entrada" at bounding box center [347, 229] width 59 height 13
select select "34"
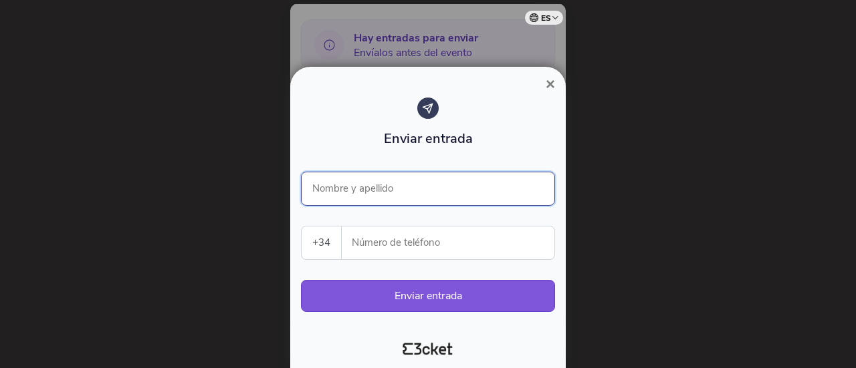
click at [390, 196] on input "Nombre y apellido" at bounding box center [428, 189] width 254 height 34
type input "[PERSON_NAME] por [GEOGRAPHIC_DATA]"
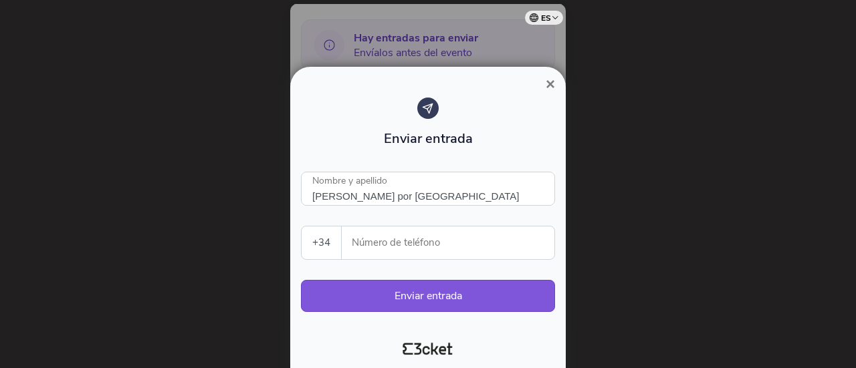
click at [376, 245] on input "Número de teléfono" at bounding box center [453, 243] width 202 height 33
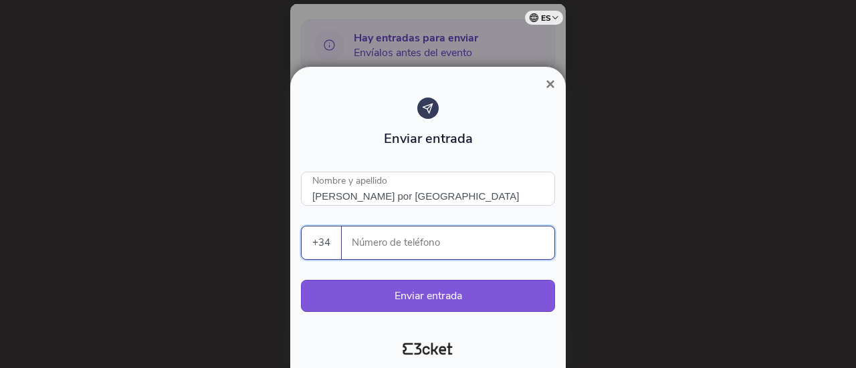
paste input "672008317"
type input "672008317"
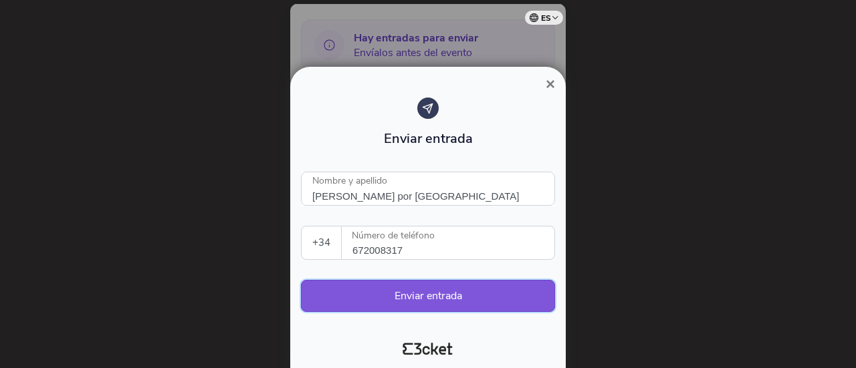
click at [406, 297] on button "Enviar entrada" at bounding box center [428, 296] width 254 height 32
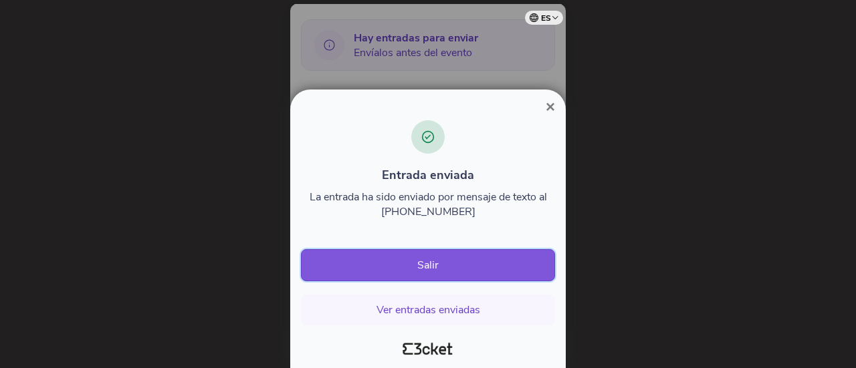
click at [394, 277] on button "Salir" at bounding box center [428, 265] width 254 height 32
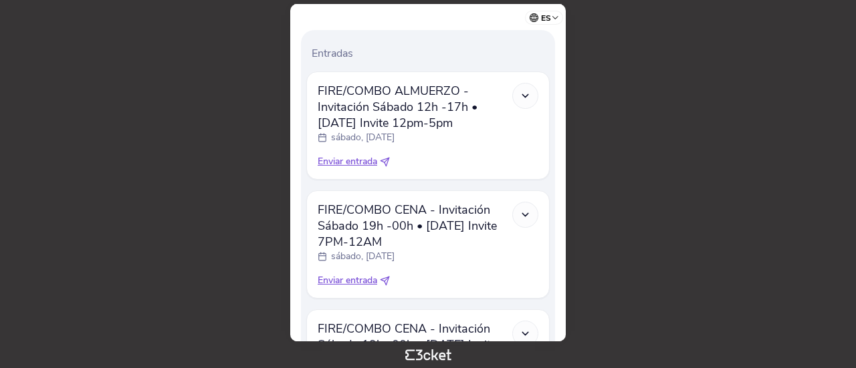
scroll to position [449, 0]
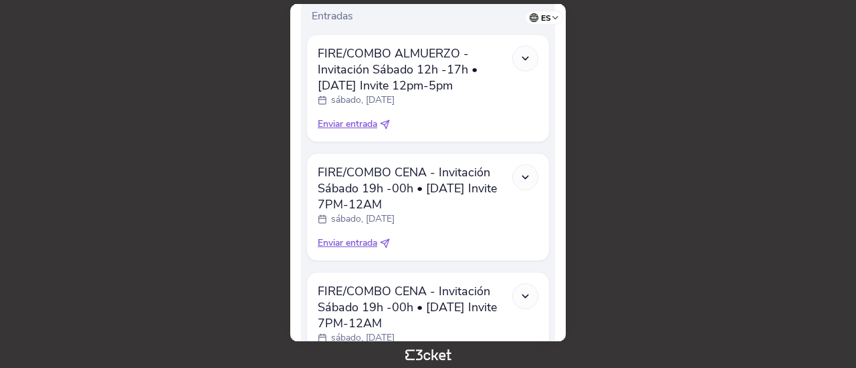
click at [336, 120] on span "Enviar entrada" at bounding box center [347, 124] width 59 height 13
select select "34"
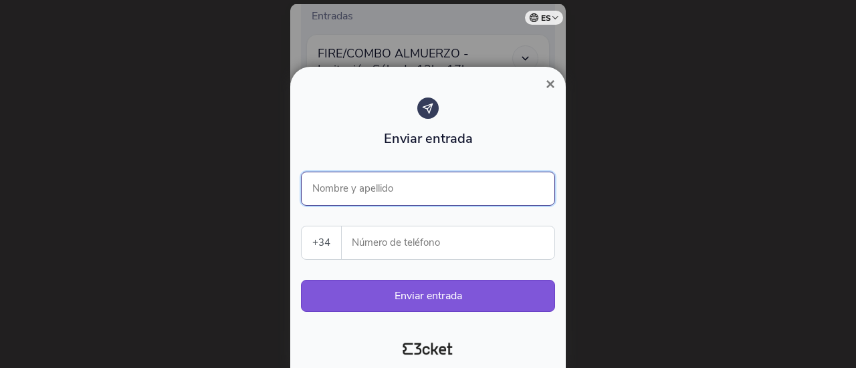
click at [382, 185] on input "Nombre y apellido" at bounding box center [428, 189] width 254 height 34
type input "[PERSON_NAME] por [GEOGRAPHIC_DATA]"
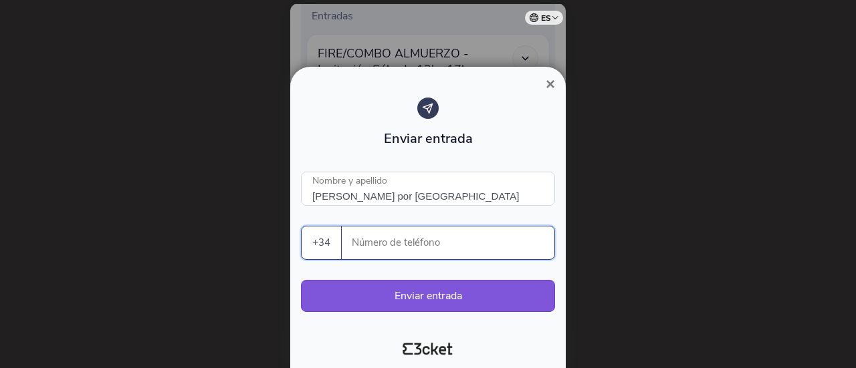
click at [384, 243] on input "Número de teléfono" at bounding box center [453, 243] width 202 height 33
paste input "672008317"
type input "672008317"
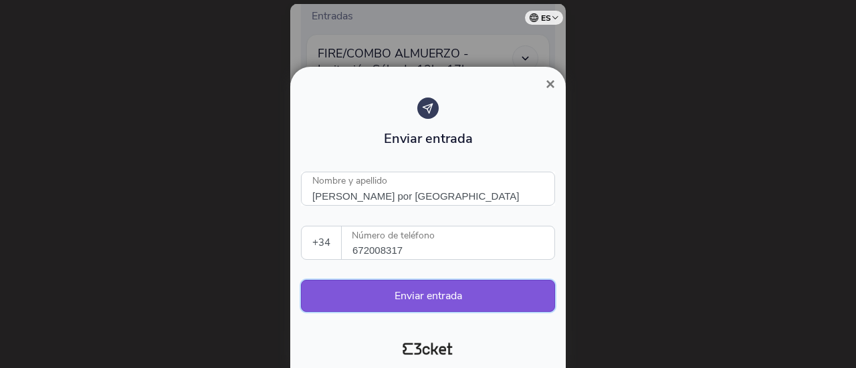
click at [400, 292] on button "Enviar entrada" at bounding box center [428, 296] width 254 height 32
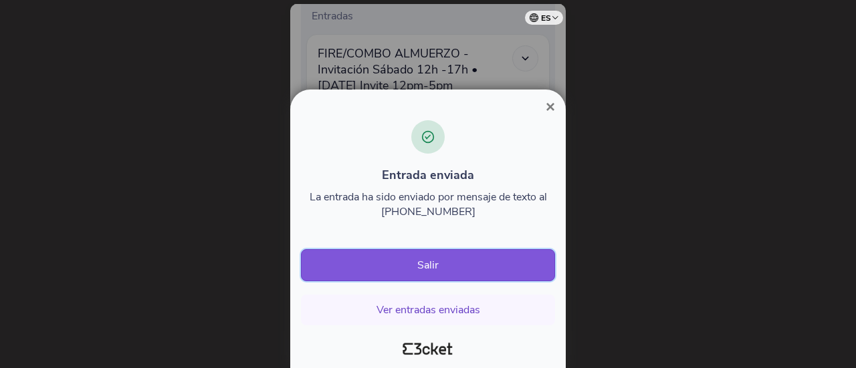
click at [397, 270] on button "Salir" at bounding box center [428, 265] width 254 height 32
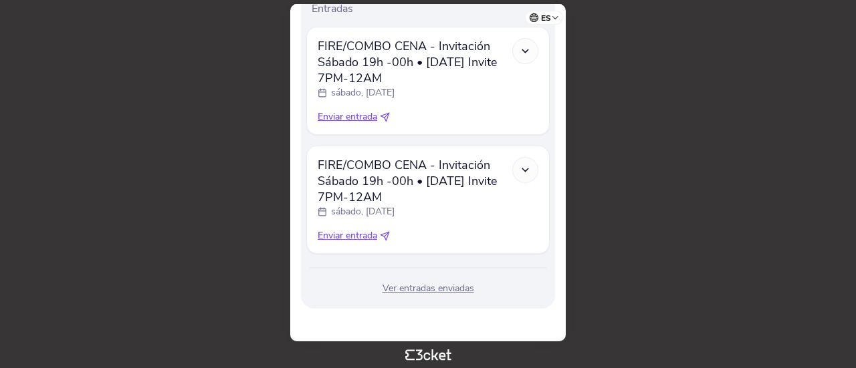
scroll to position [409, 0]
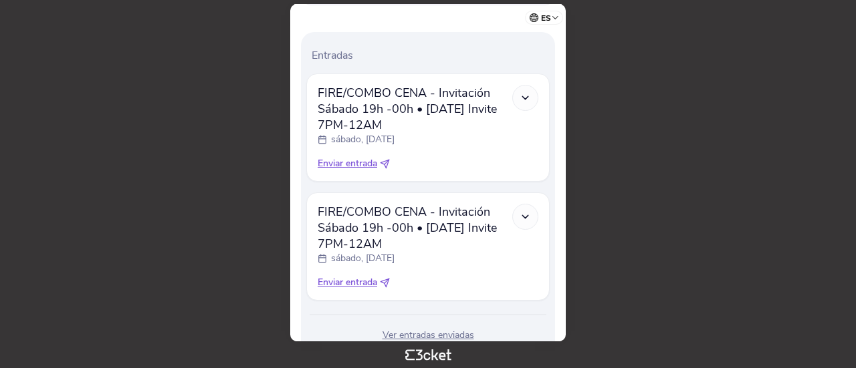
click at [361, 166] on span "Enviar entrada" at bounding box center [347, 163] width 59 height 13
select select "34"
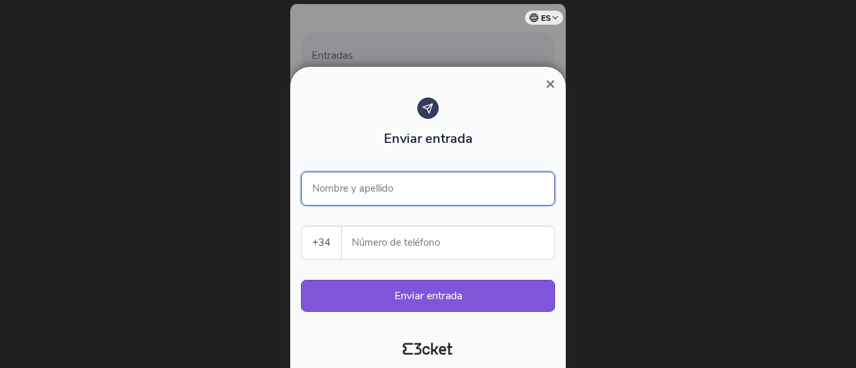
click at [388, 188] on input "Nombre y apellido" at bounding box center [428, 189] width 254 height 34
type input "Kino Jerez"
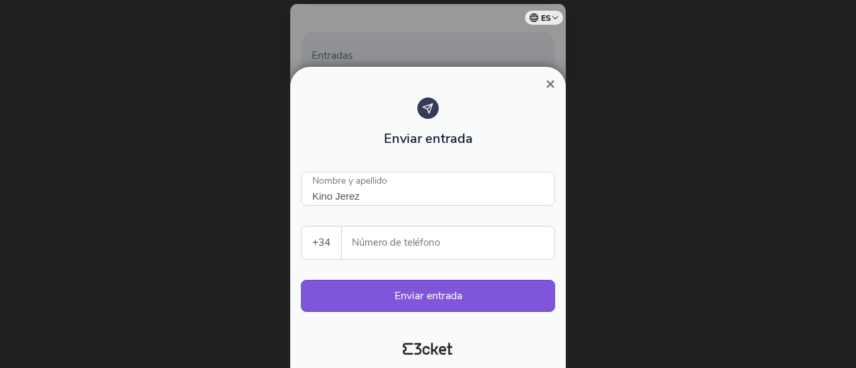
click at [390, 239] on input "Número de teléfono" at bounding box center [453, 243] width 202 height 33
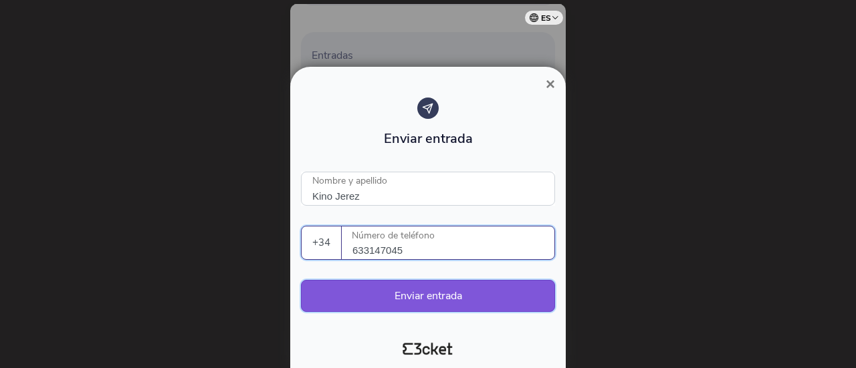
type input "633147045"
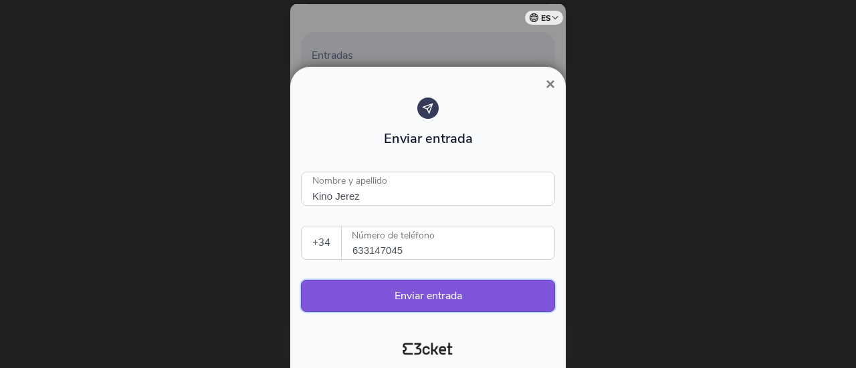
click at [435, 293] on button "Enviar entrada" at bounding box center [428, 296] width 254 height 32
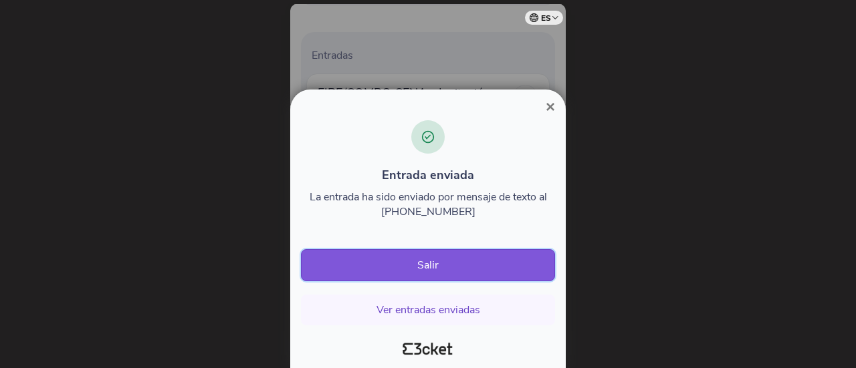
click at [447, 259] on button "Salir" at bounding box center [428, 265] width 254 height 32
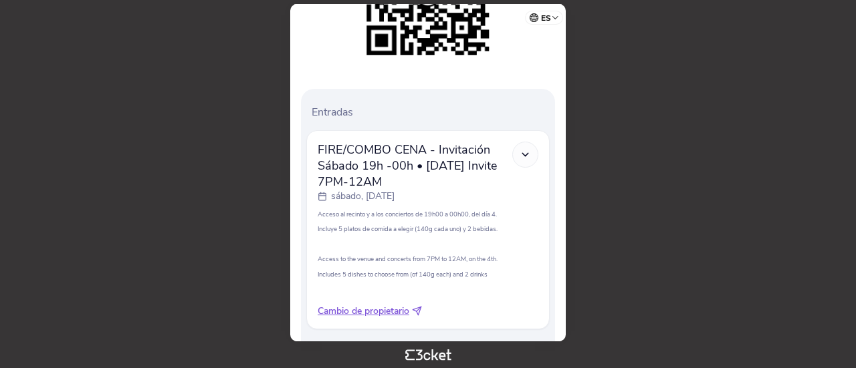
scroll to position [364, 0]
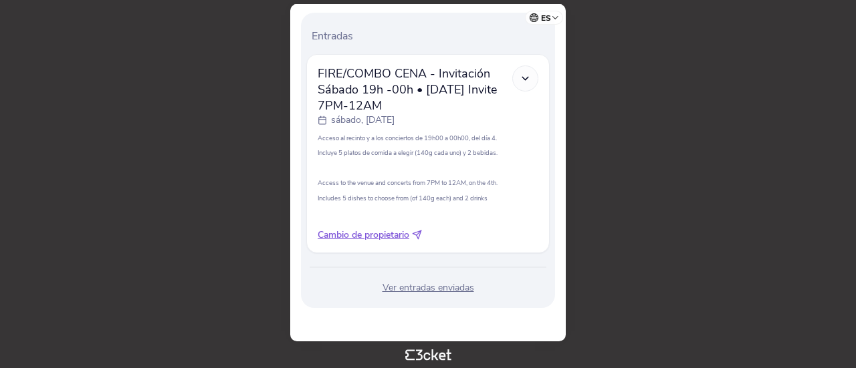
click at [383, 240] on span "Cambio de propietario" at bounding box center [364, 235] width 92 height 13
select select "34"
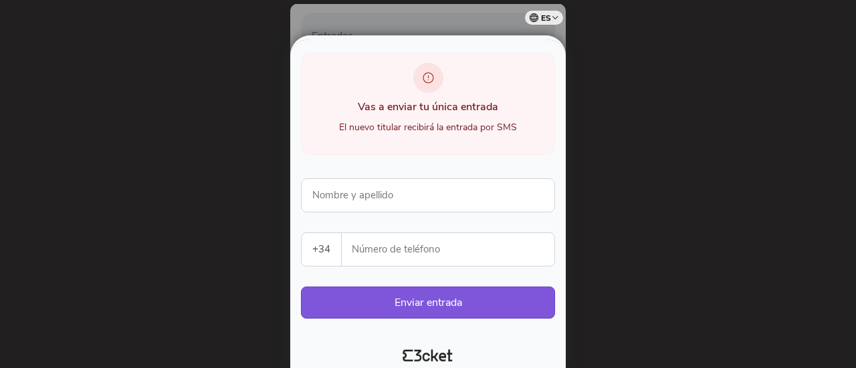
scroll to position [84, 0]
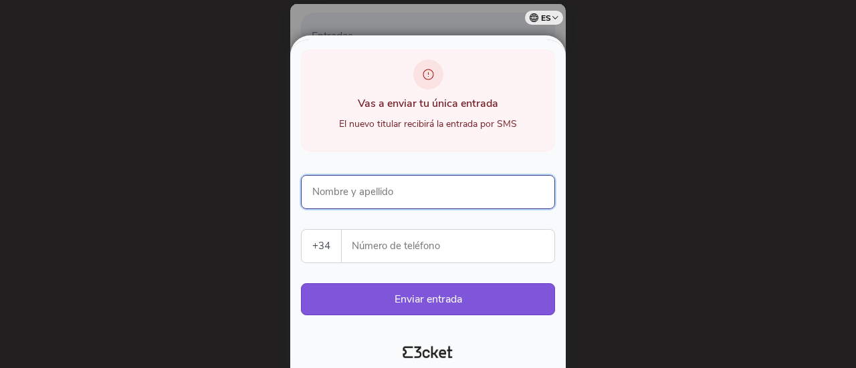
click at [380, 189] on input "Nombre y apellido" at bounding box center [428, 192] width 254 height 34
type input "[PERSON_NAME]"
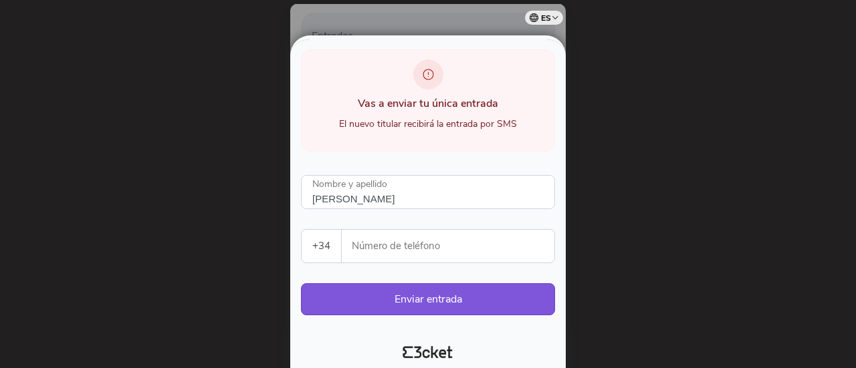
click at [394, 243] on input "Número de teléfono" at bounding box center [453, 246] width 202 height 33
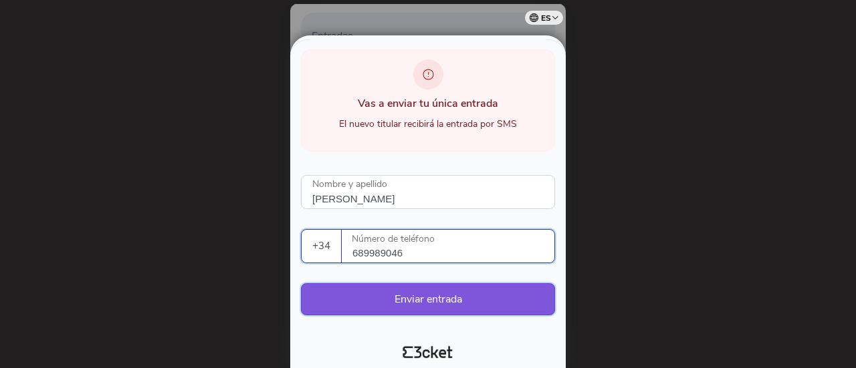
type input "689989046"
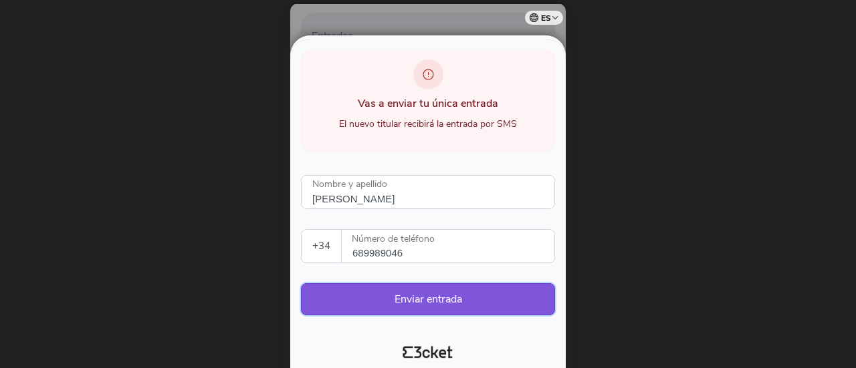
click at [433, 297] on button "Enviar entrada" at bounding box center [428, 299] width 254 height 32
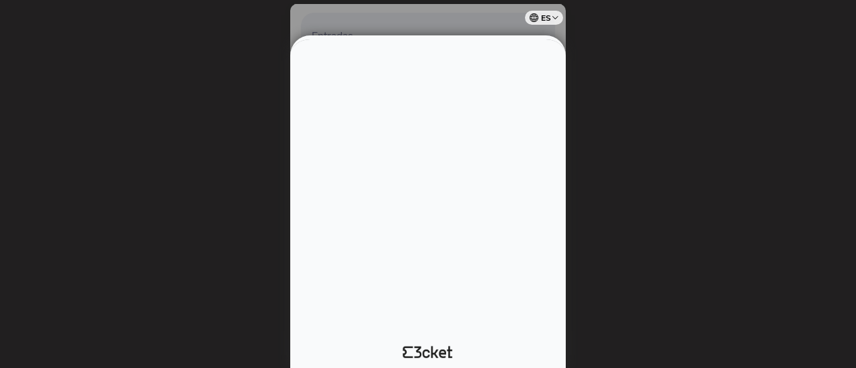
scroll to position [0, 0]
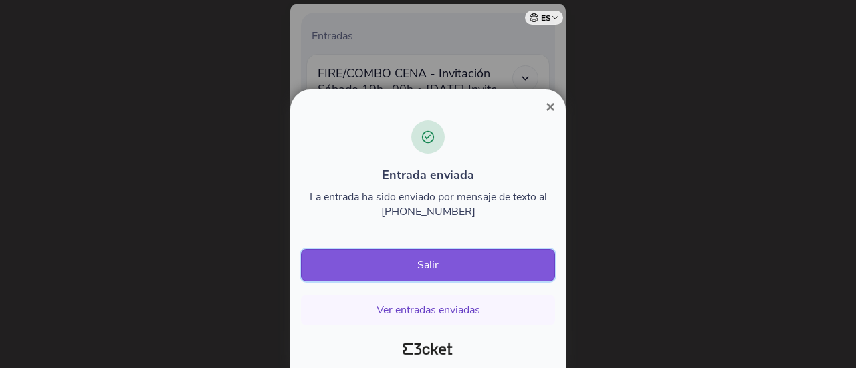
click at [456, 275] on button "Salir" at bounding box center [428, 265] width 254 height 32
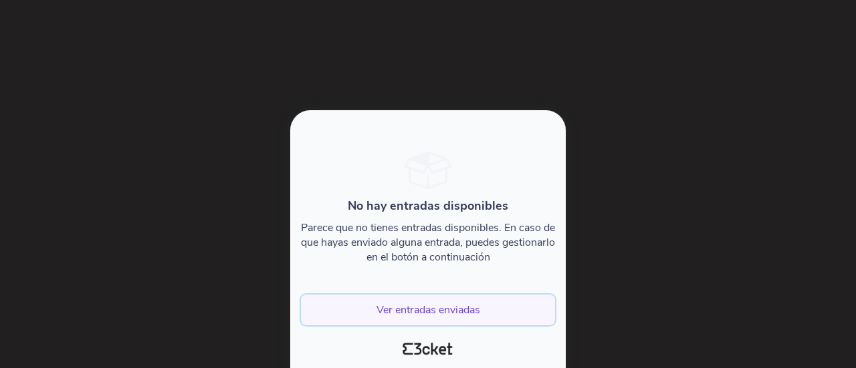
click at [405, 307] on button "Ver entradas enviadas" at bounding box center [428, 310] width 254 height 31
